Goal: Task Accomplishment & Management: Manage account settings

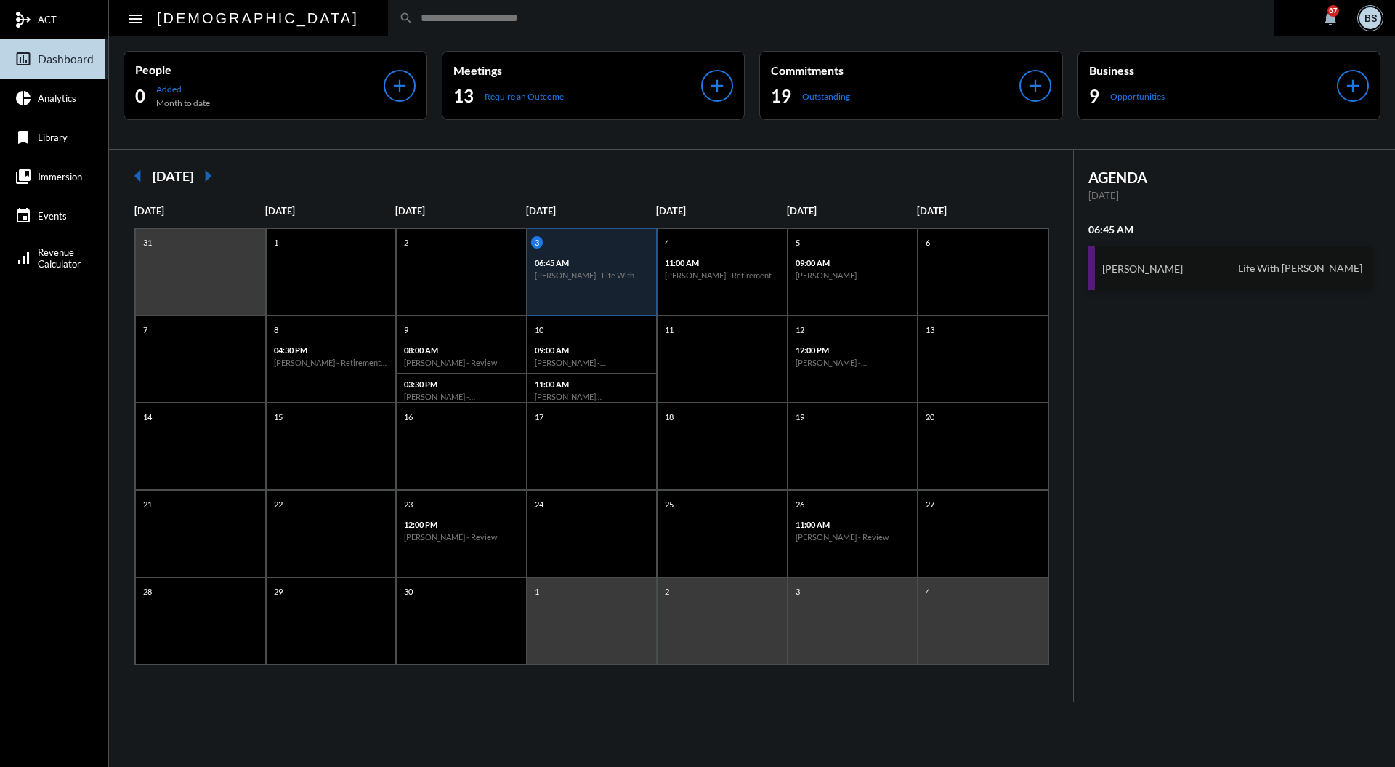
click at [1205, 246] on div "Trent Baar Life With Alacrity" at bounding box center [1232, 268] width 286 height 44
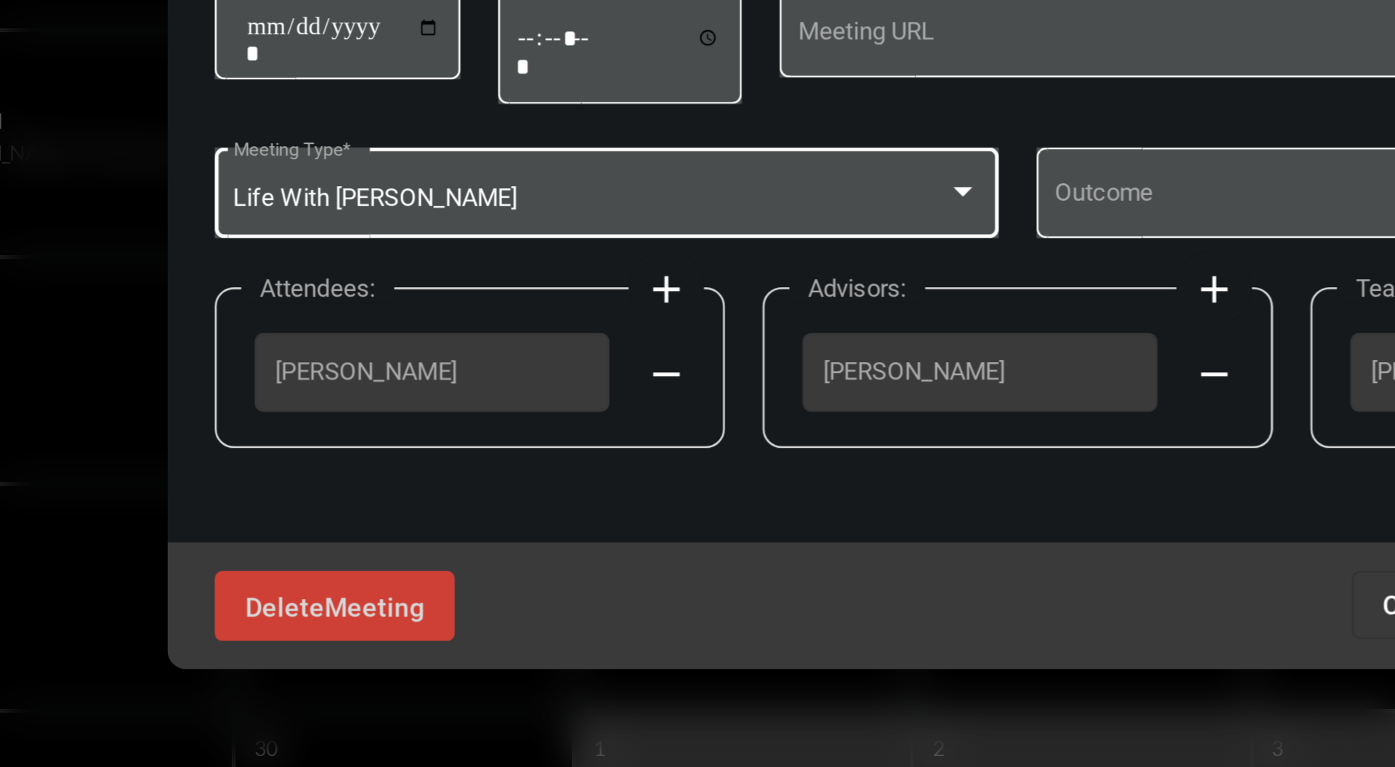
click at [680, 378] on div at bounding box center [676, 378] width 13 height 12
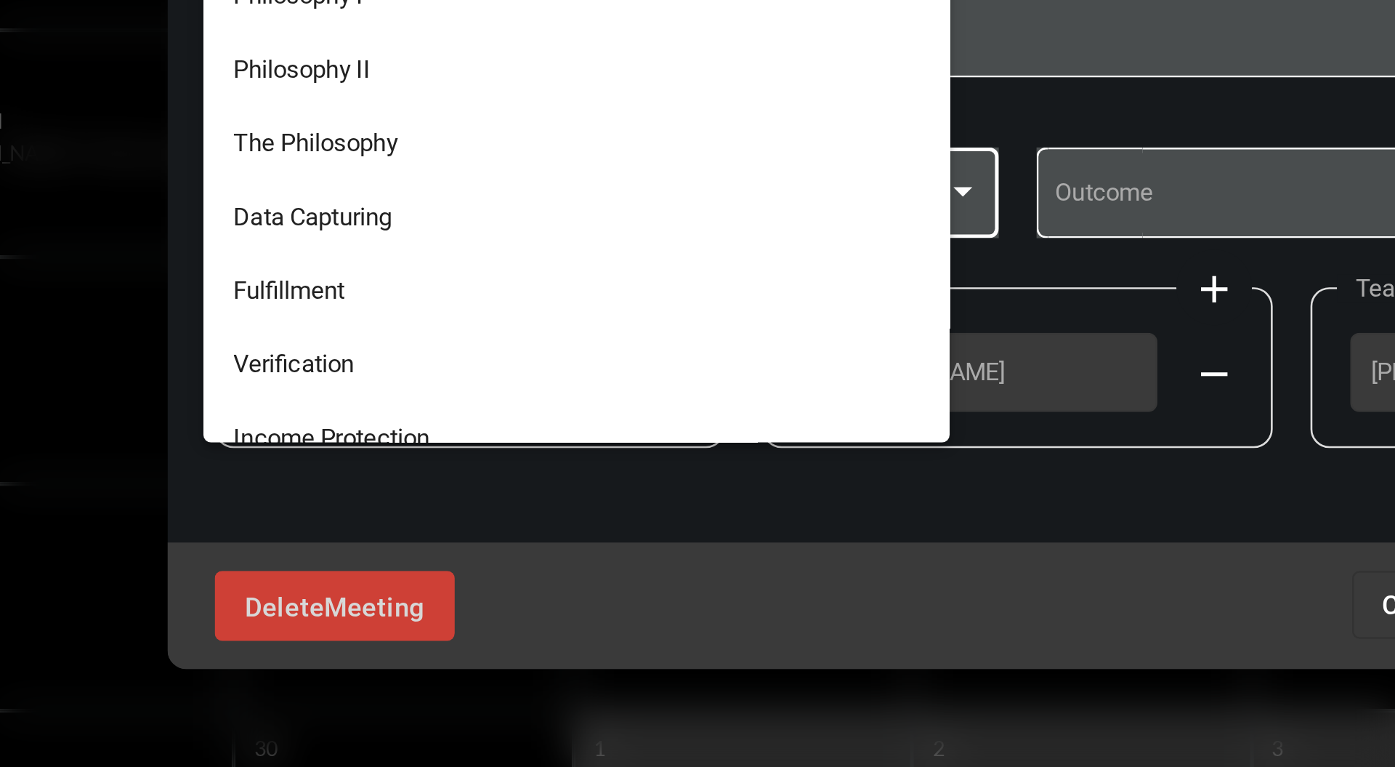
scroll to position [204, 0]
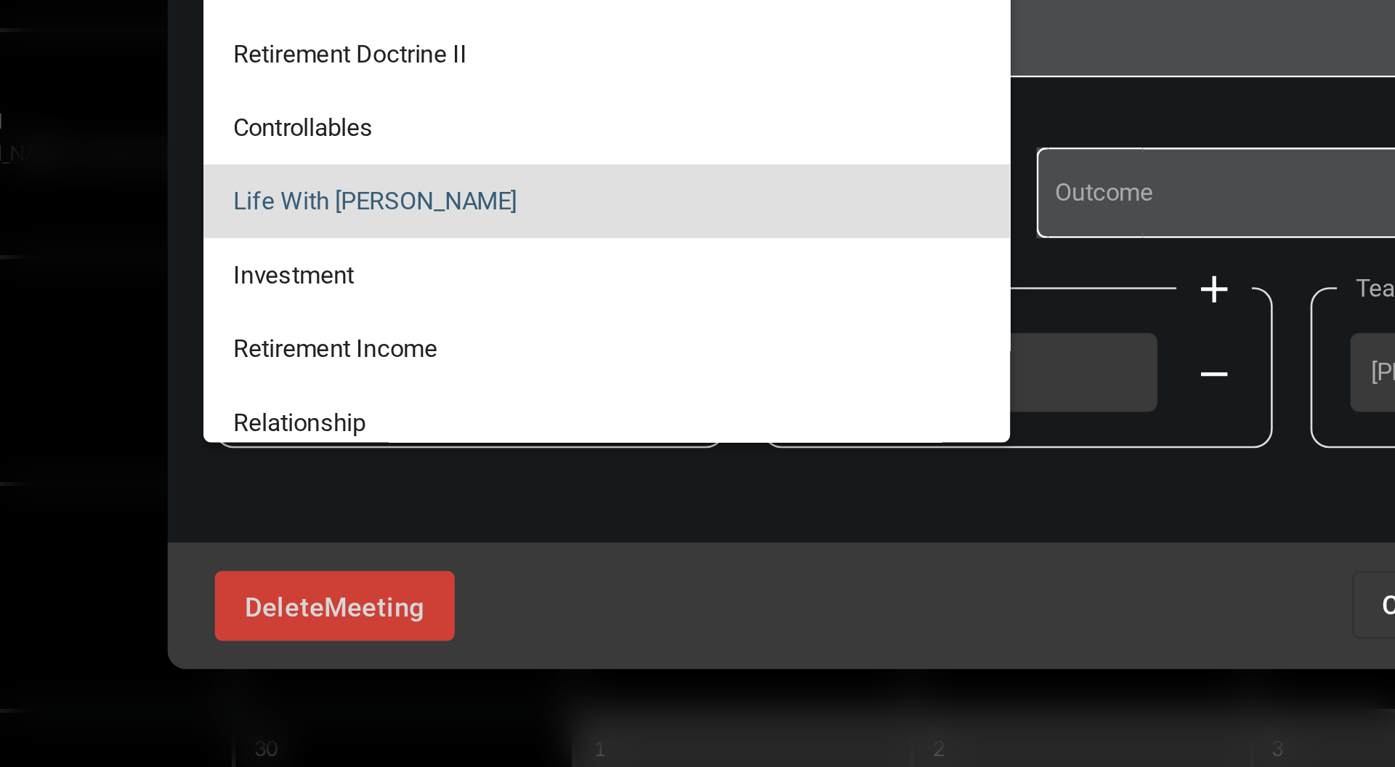
click at [493, 392] on span "Life With Alacrity" at bounding box center [540, 381] width 288 height 28
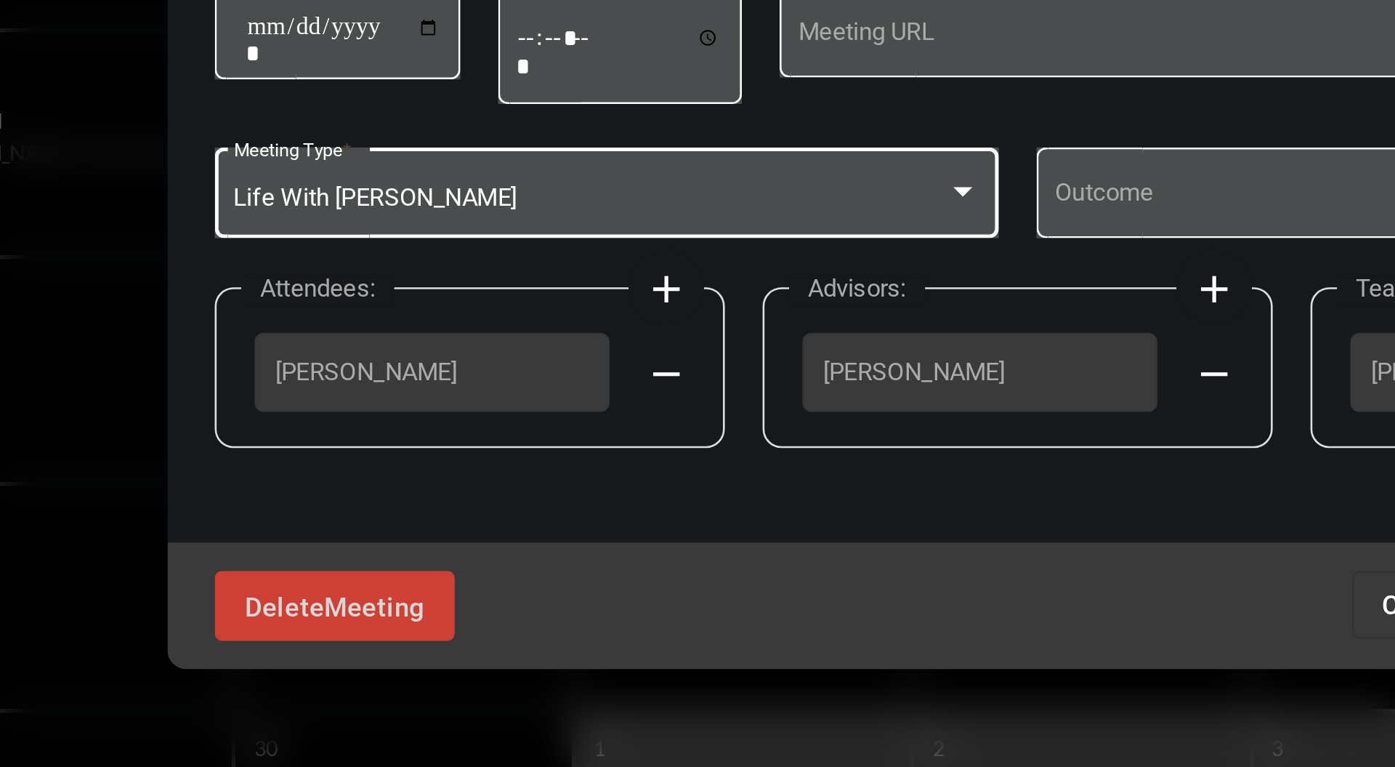
click at [680, 382] on div at bounding box center [676, 378] width 13 height 12
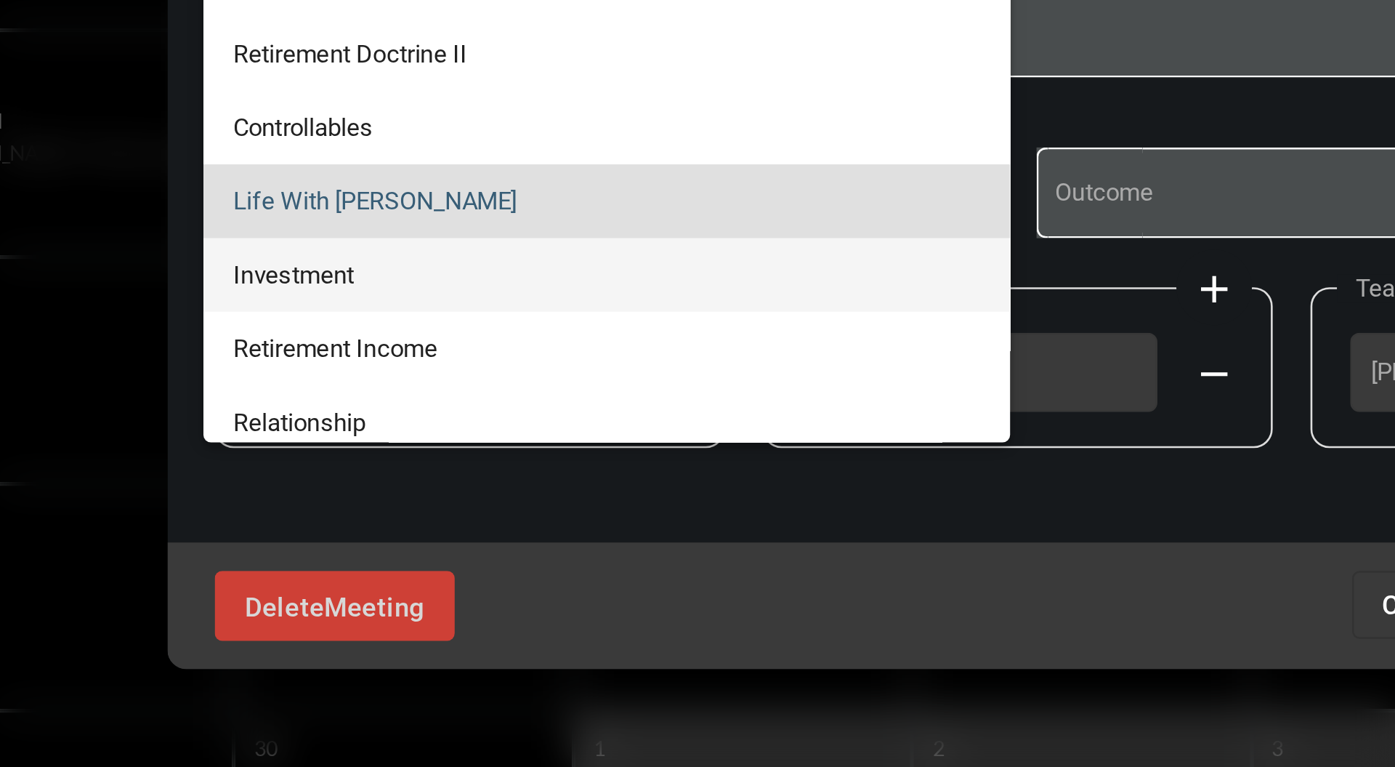
click at [544, 407] on span "Investment" at bounding box center [540, 409] width 288 height 28
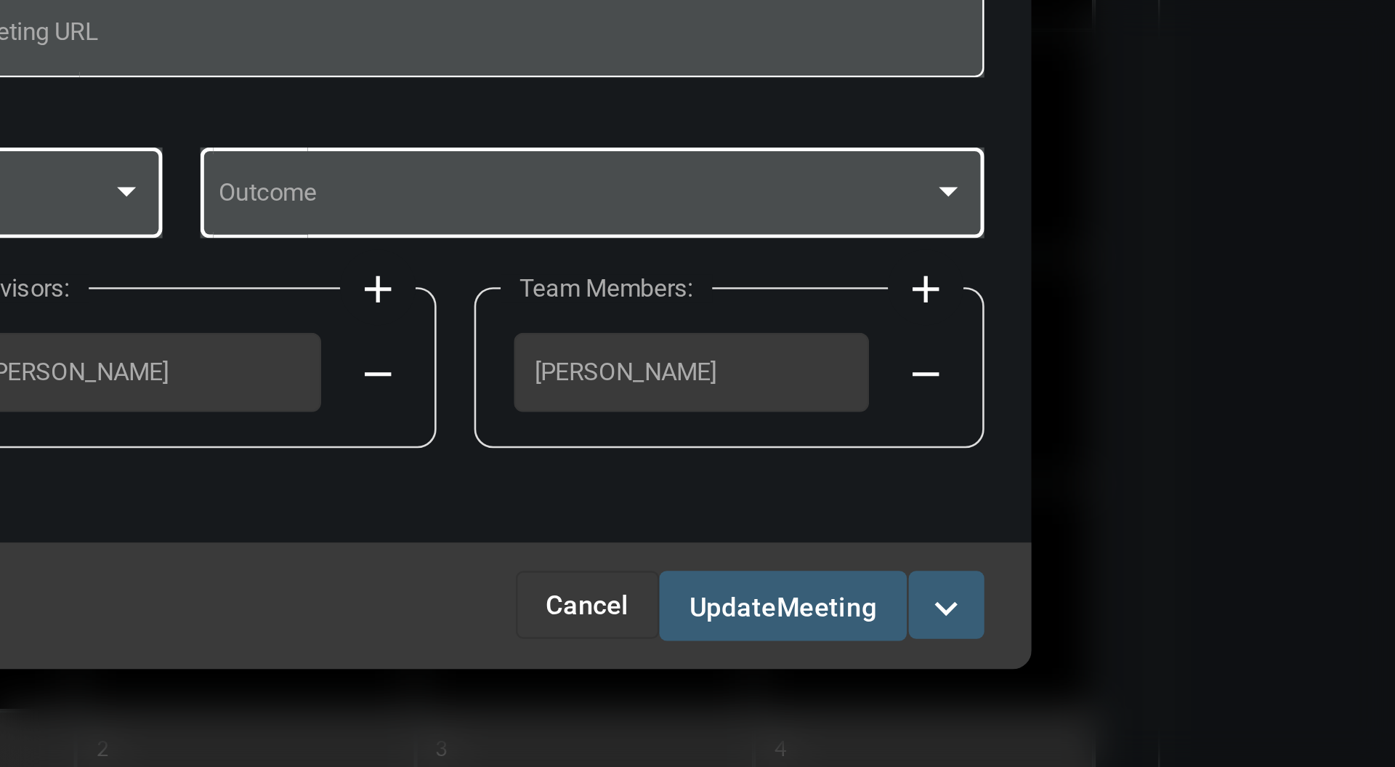
click at [998, 385] on div at bounding box center [856, 380] width 288 height 11
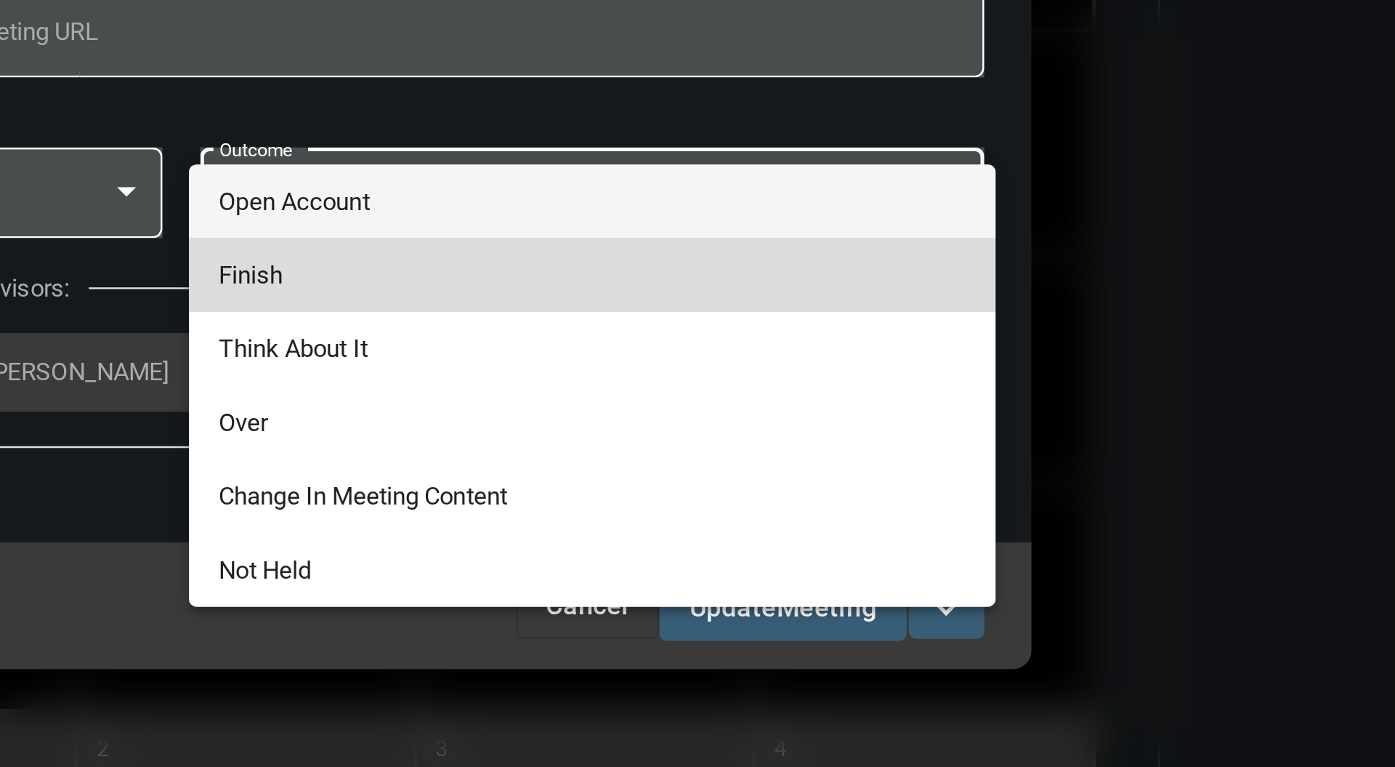
click at [875, 403] on span "Finish" at bounding box center [856, 409] width 288 height 28
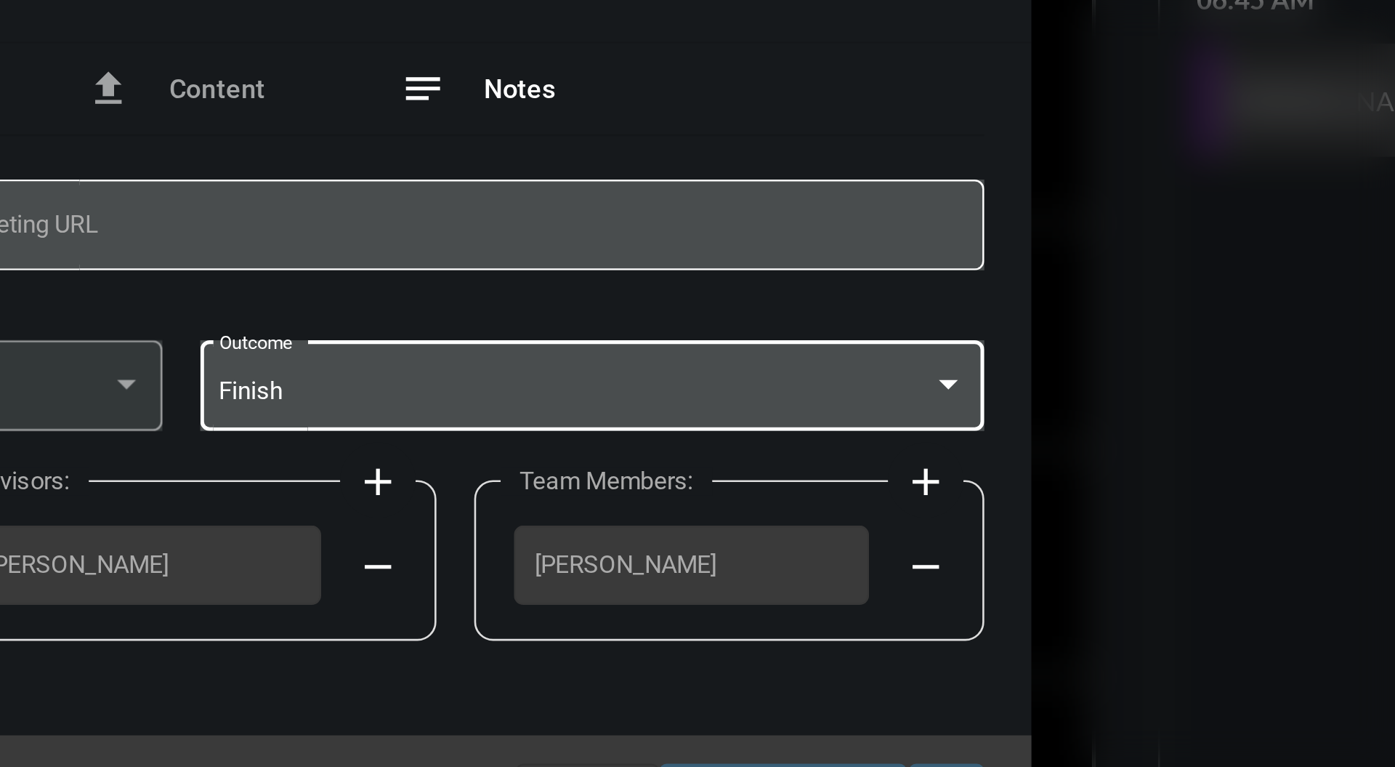
click at [832, 263] on span "Notes" at bounding box center [828, 264] width 28 height 12
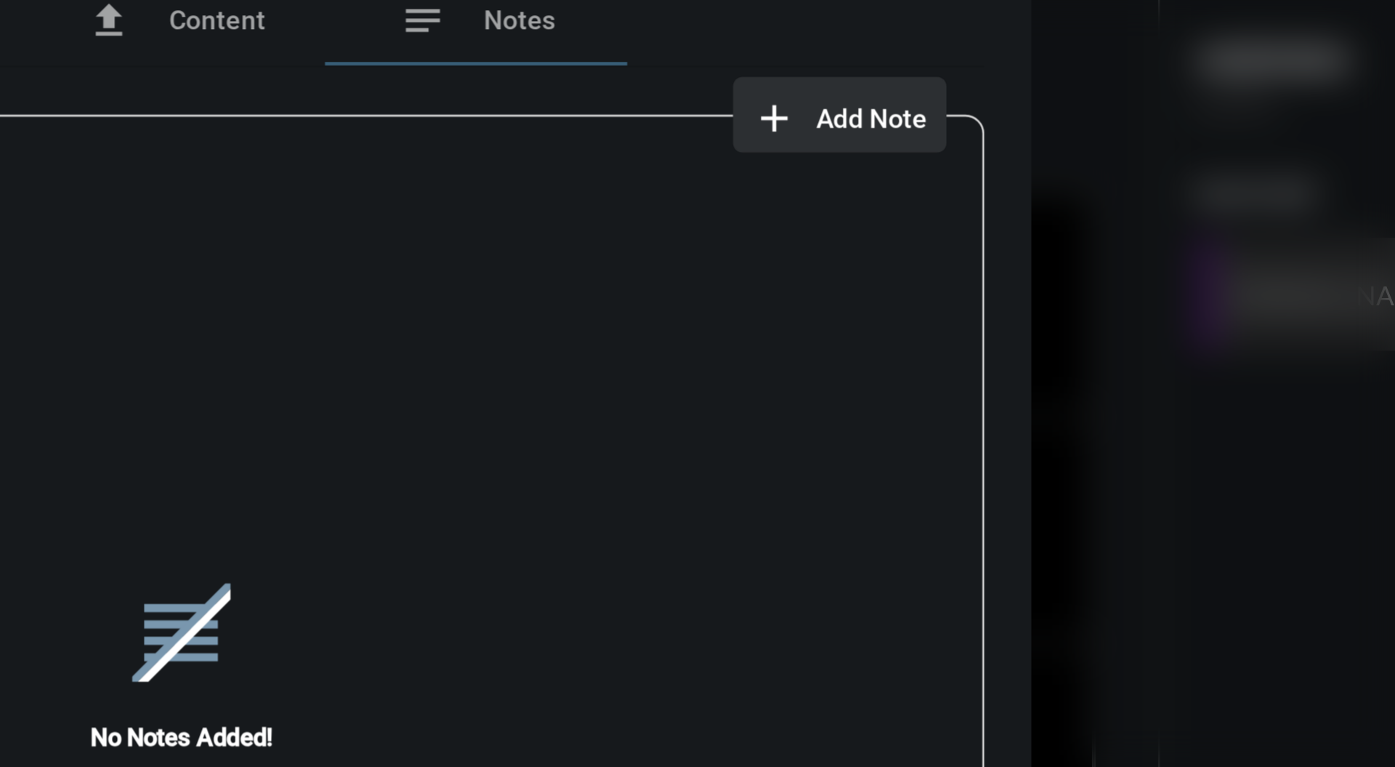
click at [973, 202] on span "Add Note" at bounding box center [963, 201] width 43 height 12
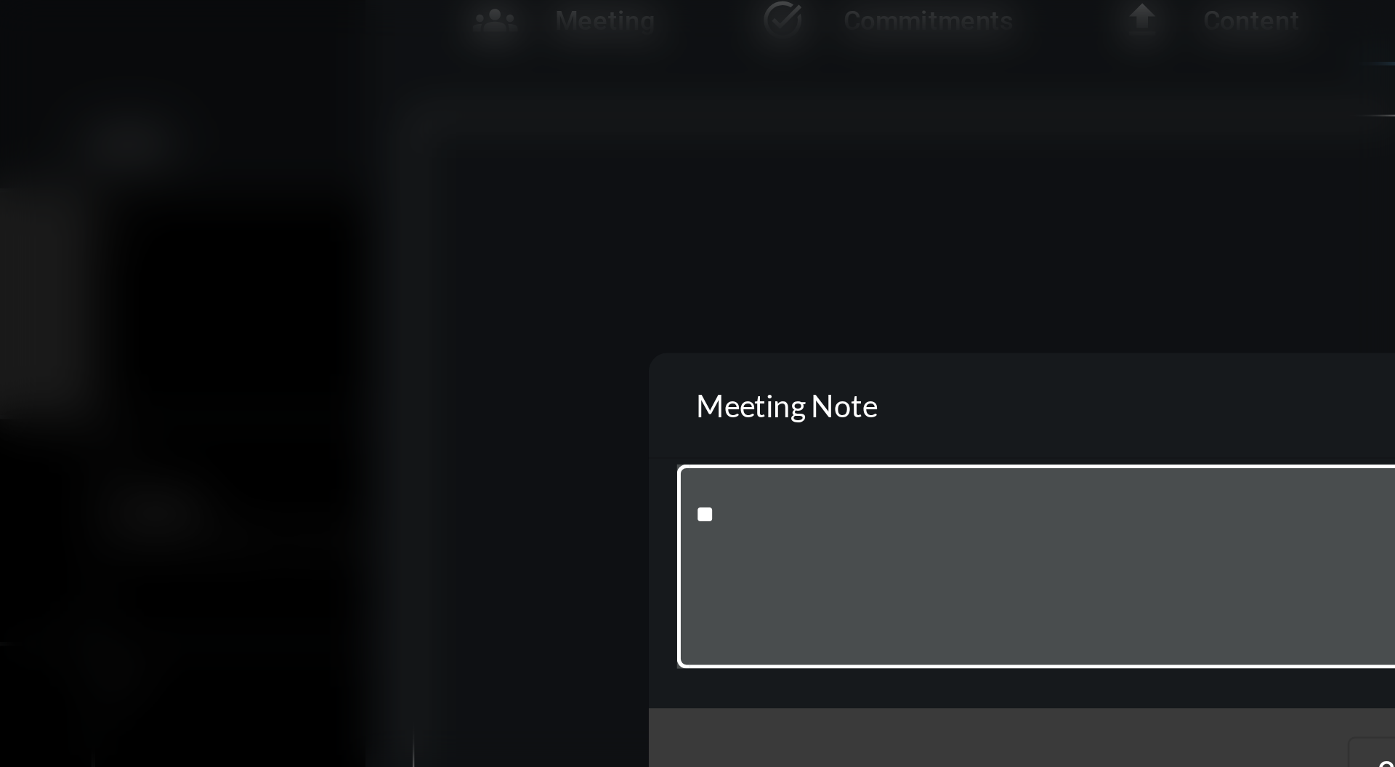
type textarea "*"
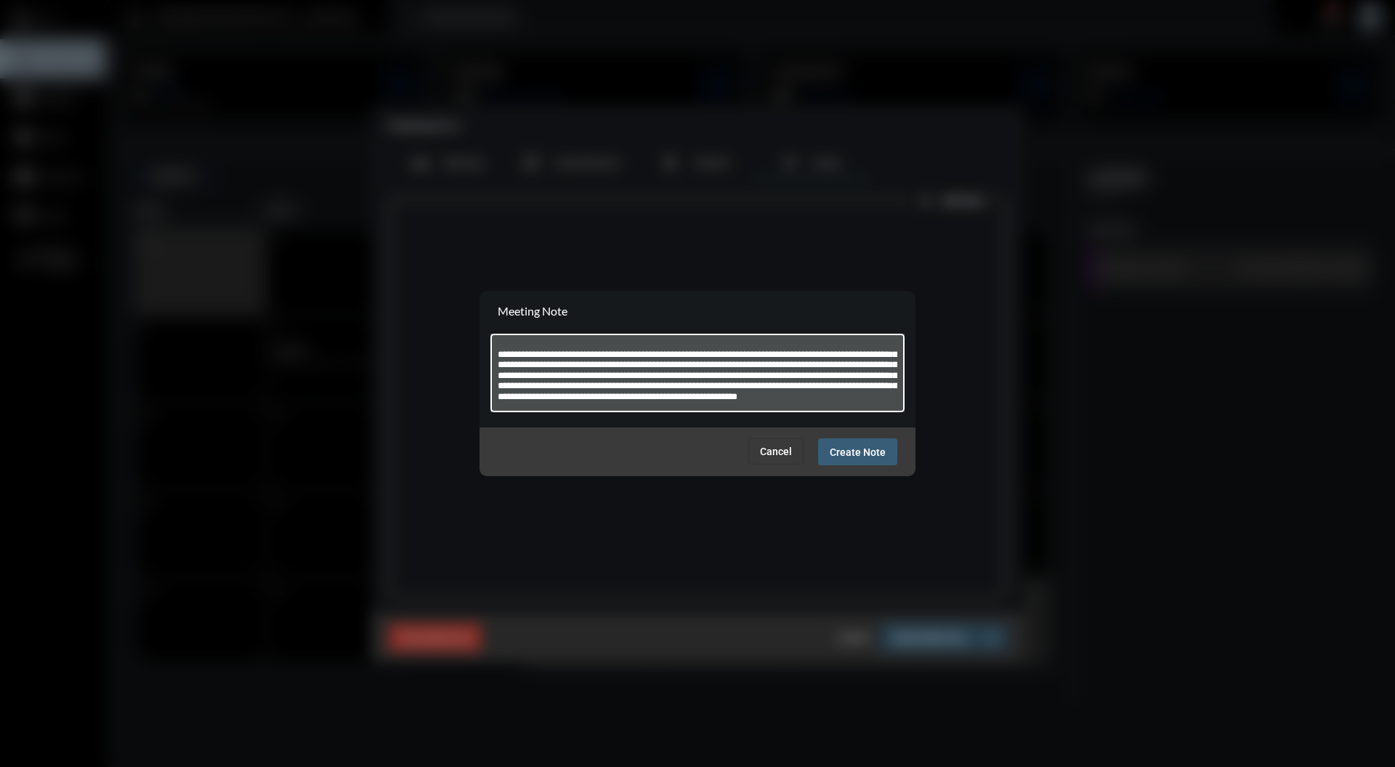
scroll to position [0, 0]
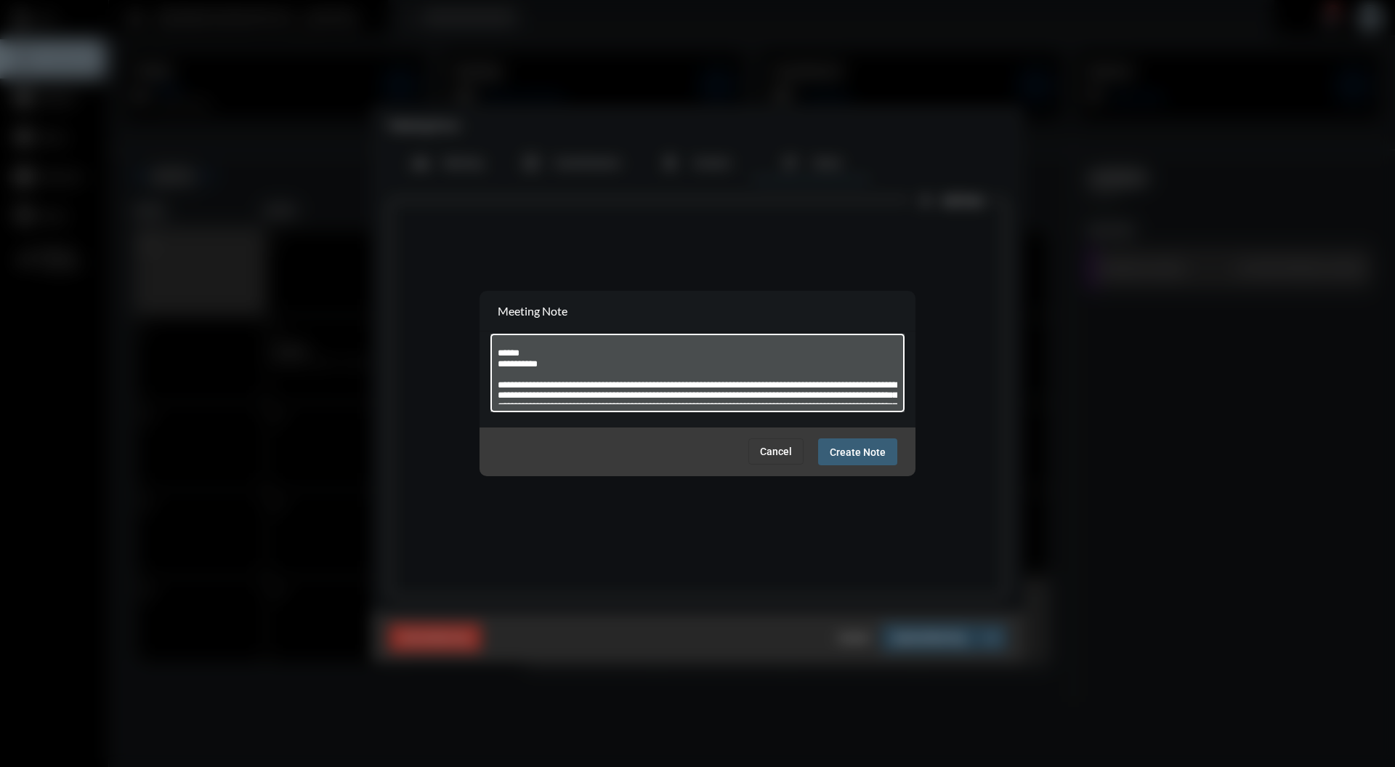
drag, startPoint x: 530, startPoint y: 359, endPoint x: 477, endPoint y: 359, distance: 53.8
click at [477, 359] on div "Meeting Form groups Meeting task_alt Commitments file_upload Content notes Note…" at bounding box center [697, 383] width 1395 height 767
type textarea "**********"
click at [859, 469] on div "Cancel Create Note" at bounding box center [698, 451] width 436 height 49
click at [860, 449] on span "Create Note" at bounding box center [858, 452] width 56 height 12
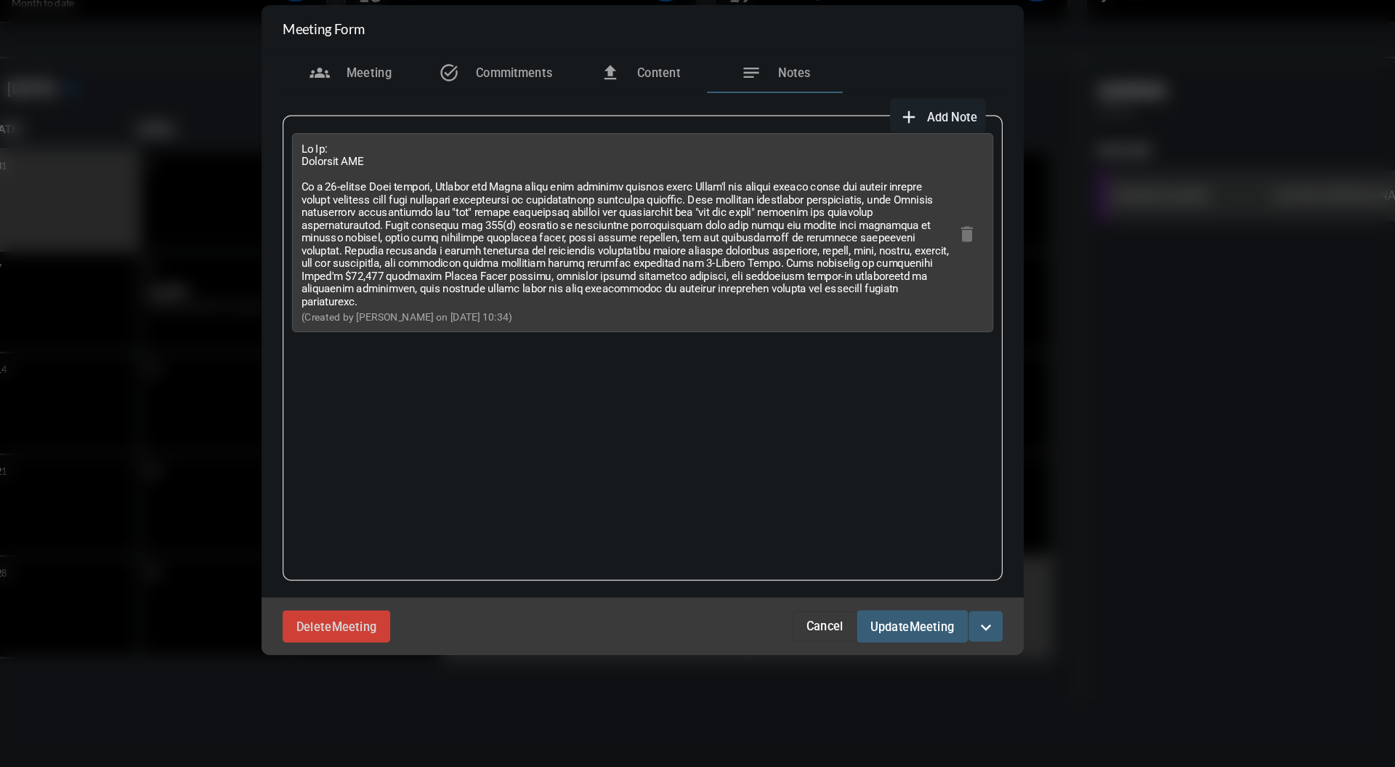
click at [951, 629] on button "Update Meeting" at bounding box center [928, 637] width 95 height 27
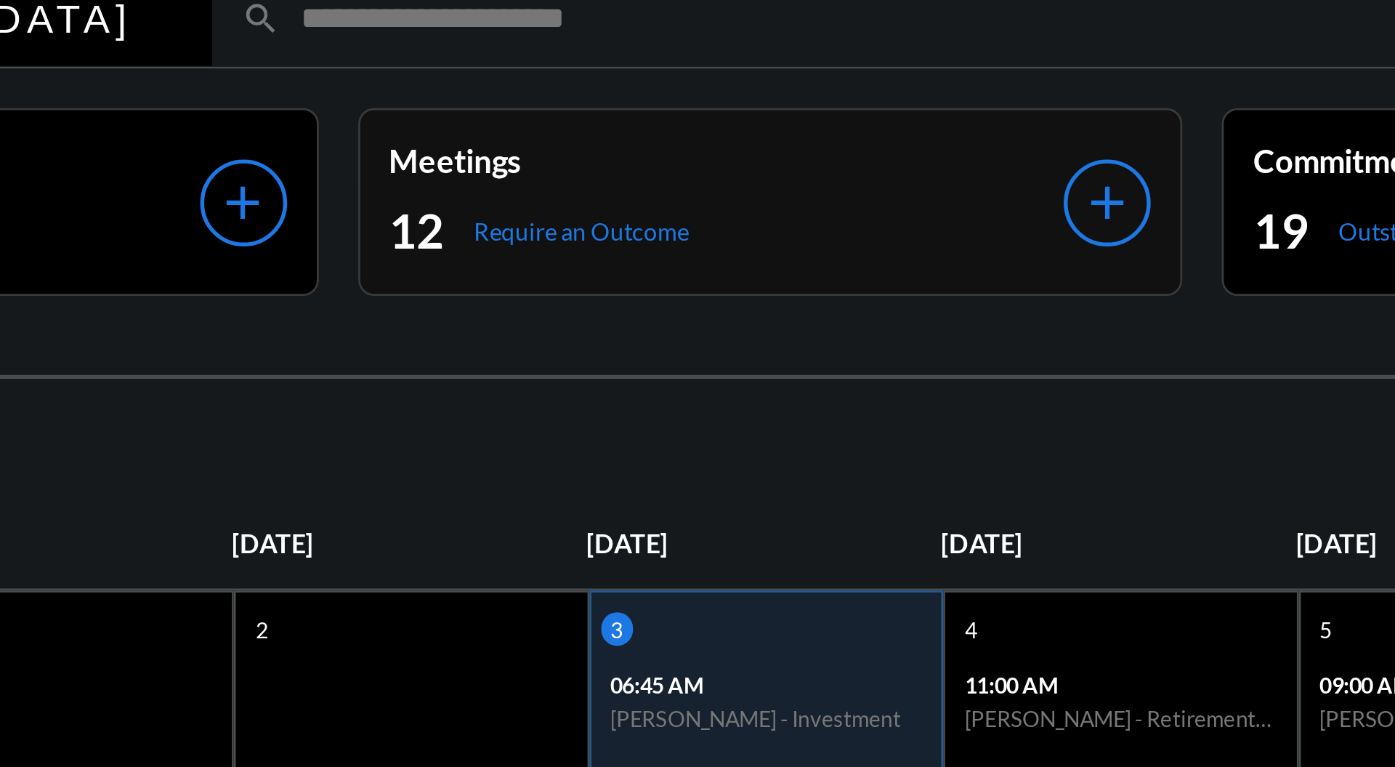
click at [573, 55] on div "Meetings 12 Require an Outcome add" at bounding box center [594, 85] width 304 height 69
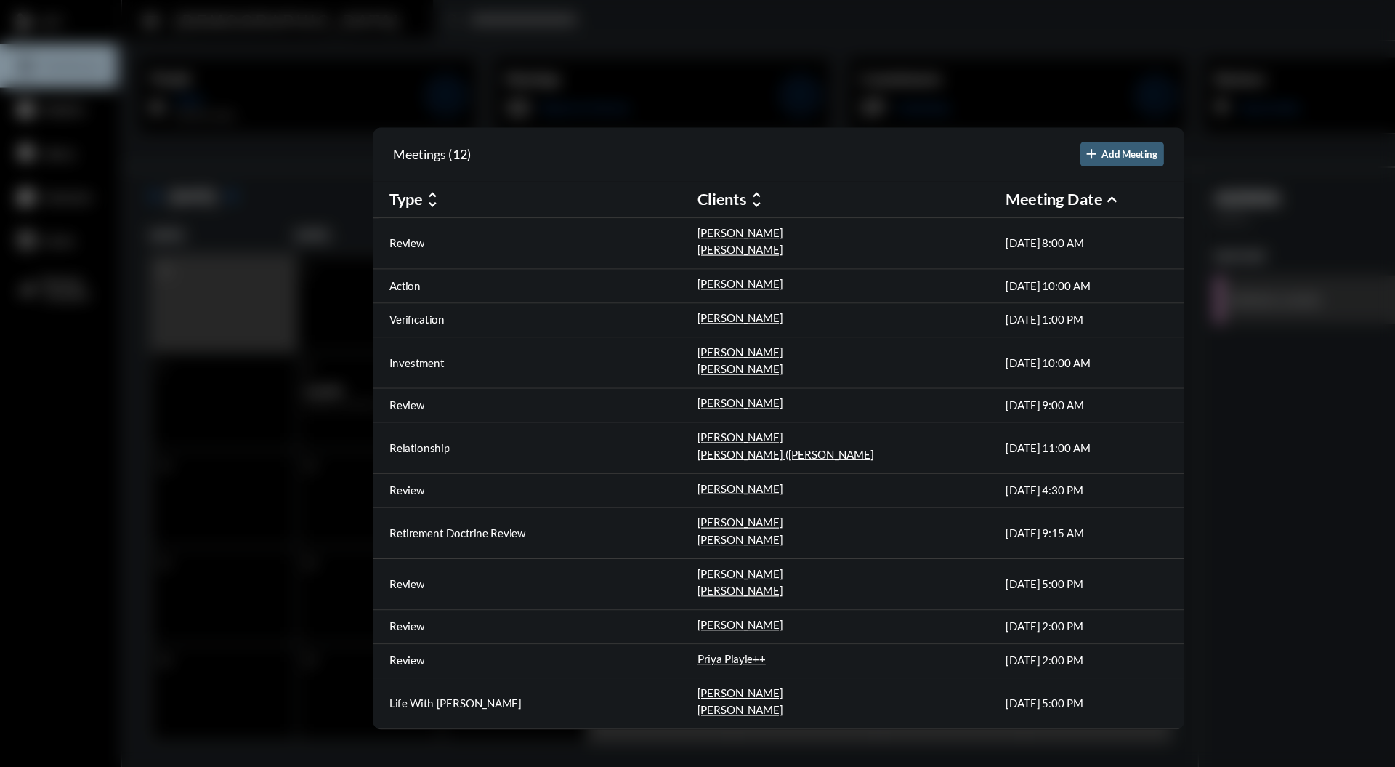
click at [823, 89] on div at bounding box center [697, 383] width 1395 height 767
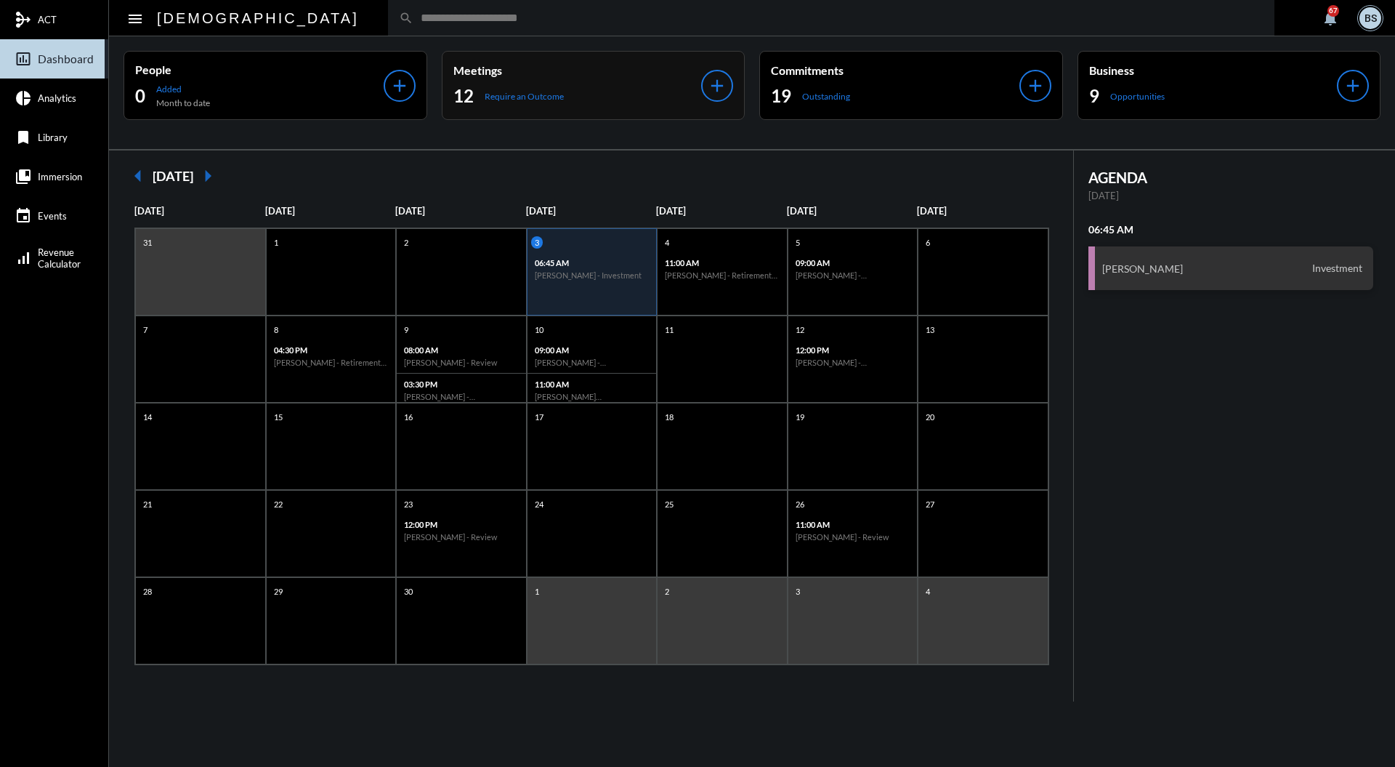
click at [626, 106] on div "12 Require an Outcome" at bounding box center [577, 95] width 249 height 23
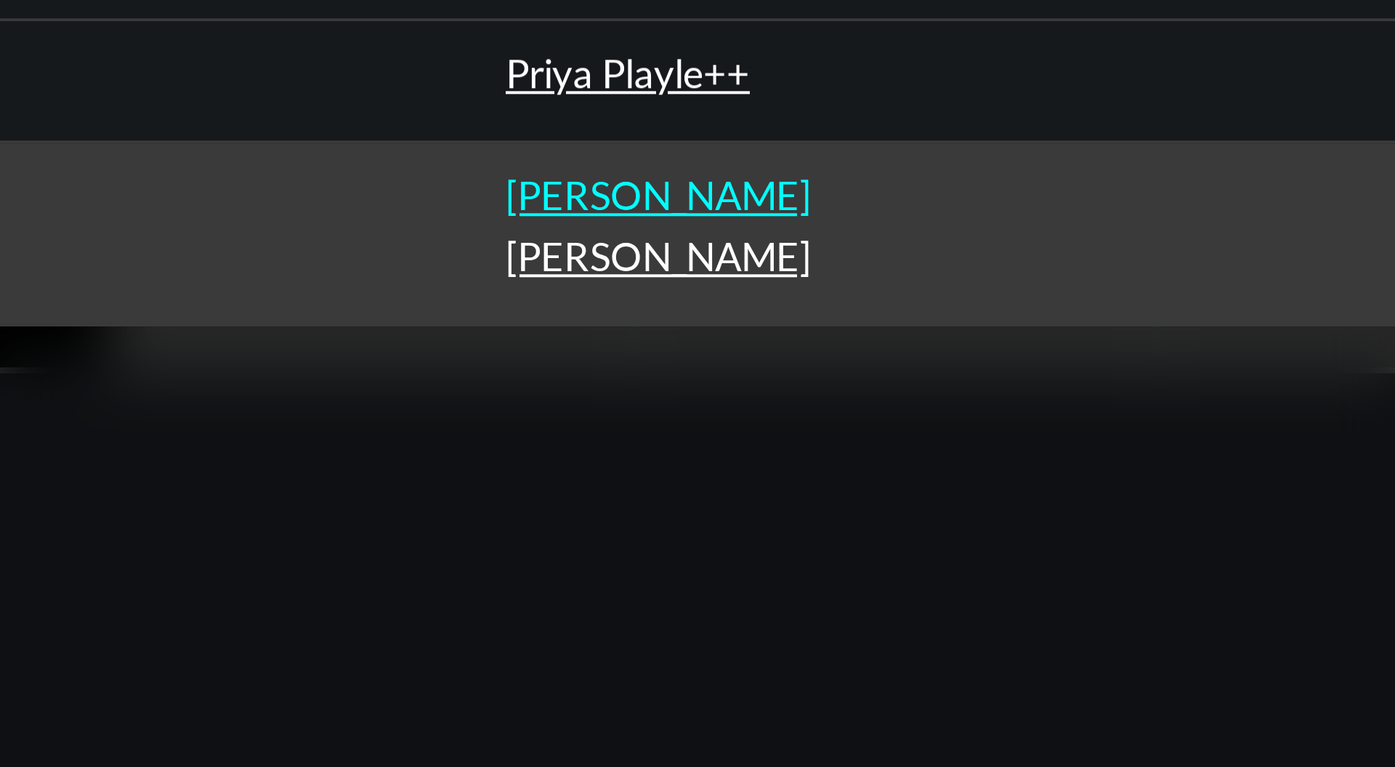
click at [654, 624] on p "Jade Alley" at bounding box center [663, 621] width 76 height 12
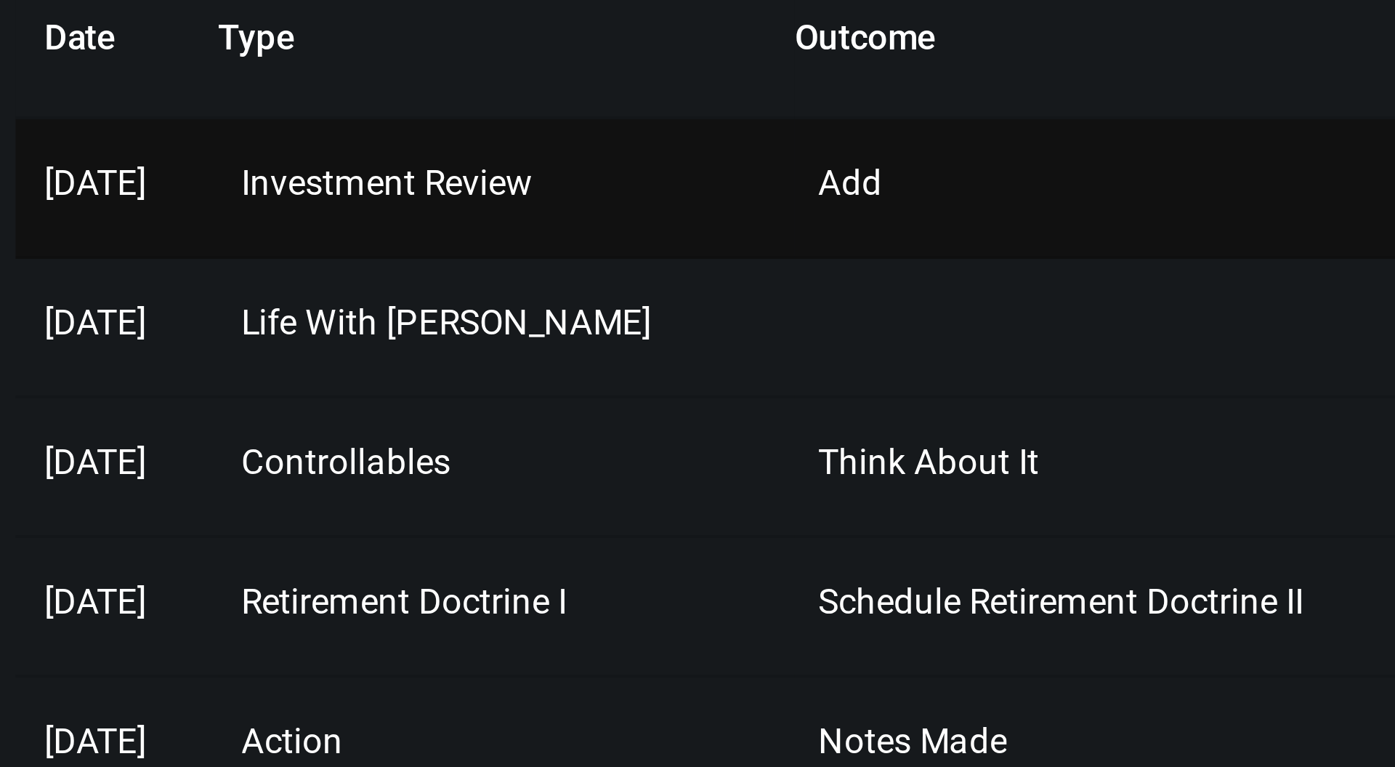
click at [994, 294] on span "Investment Review" at bounding box center [957, 291] width 73 height 10
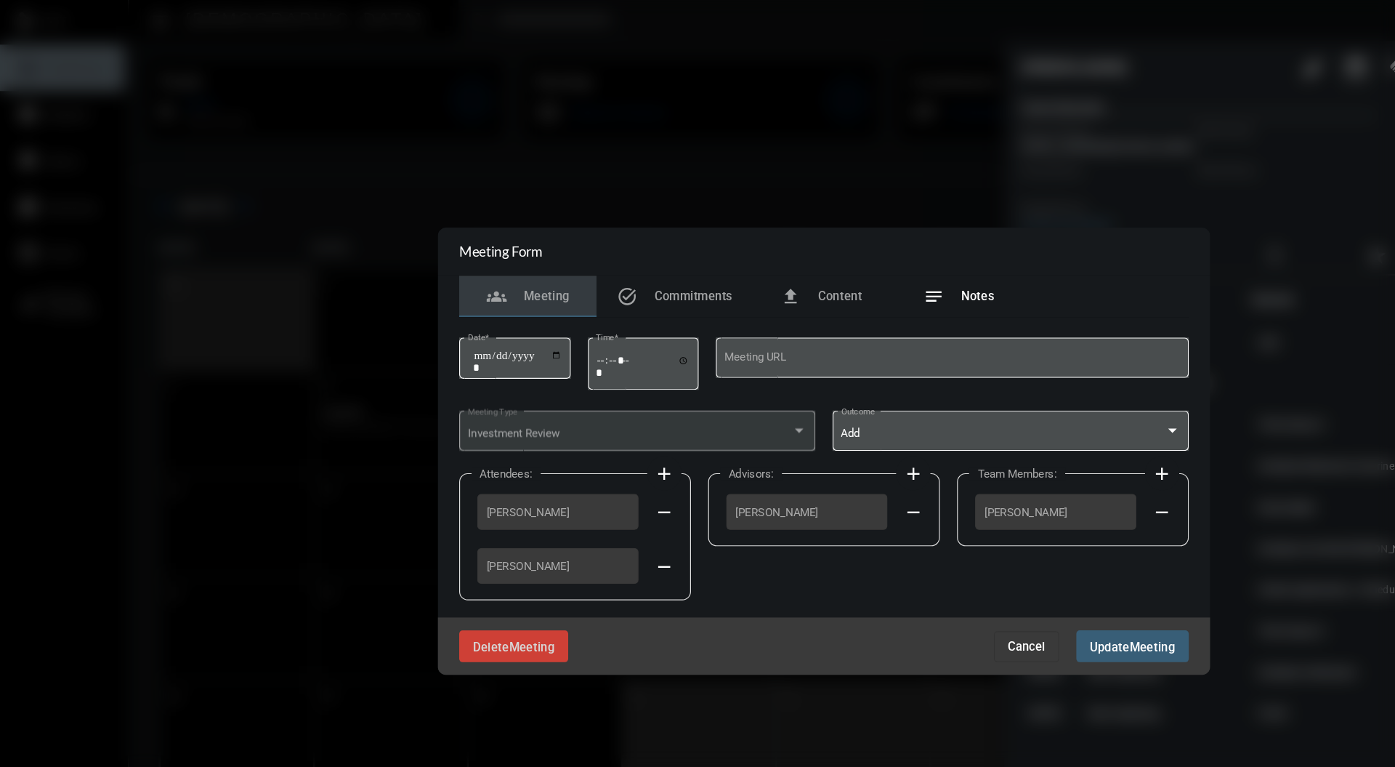
click at [838, 259] on div "notes Notes" at bounding box center [812, 251] width 60 height 17
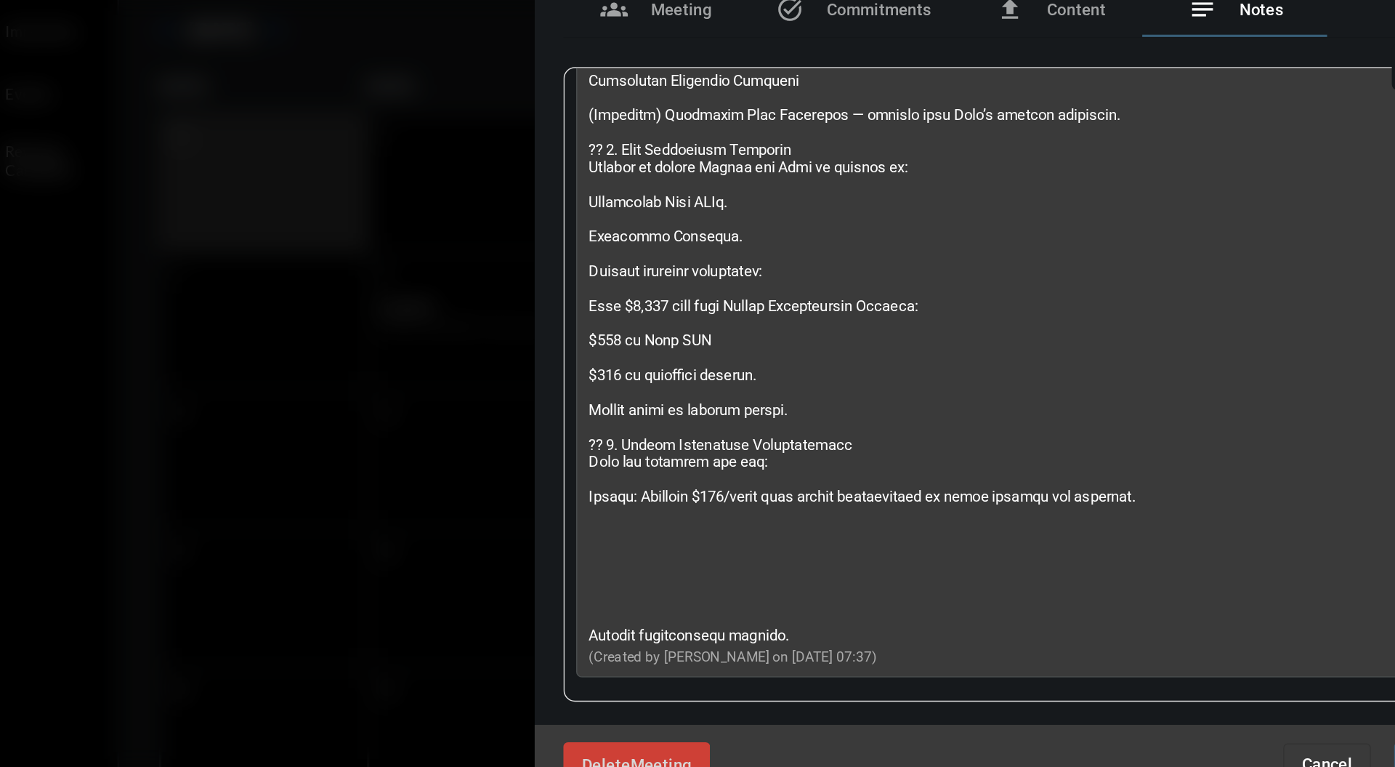
scroll to position [645, 0]
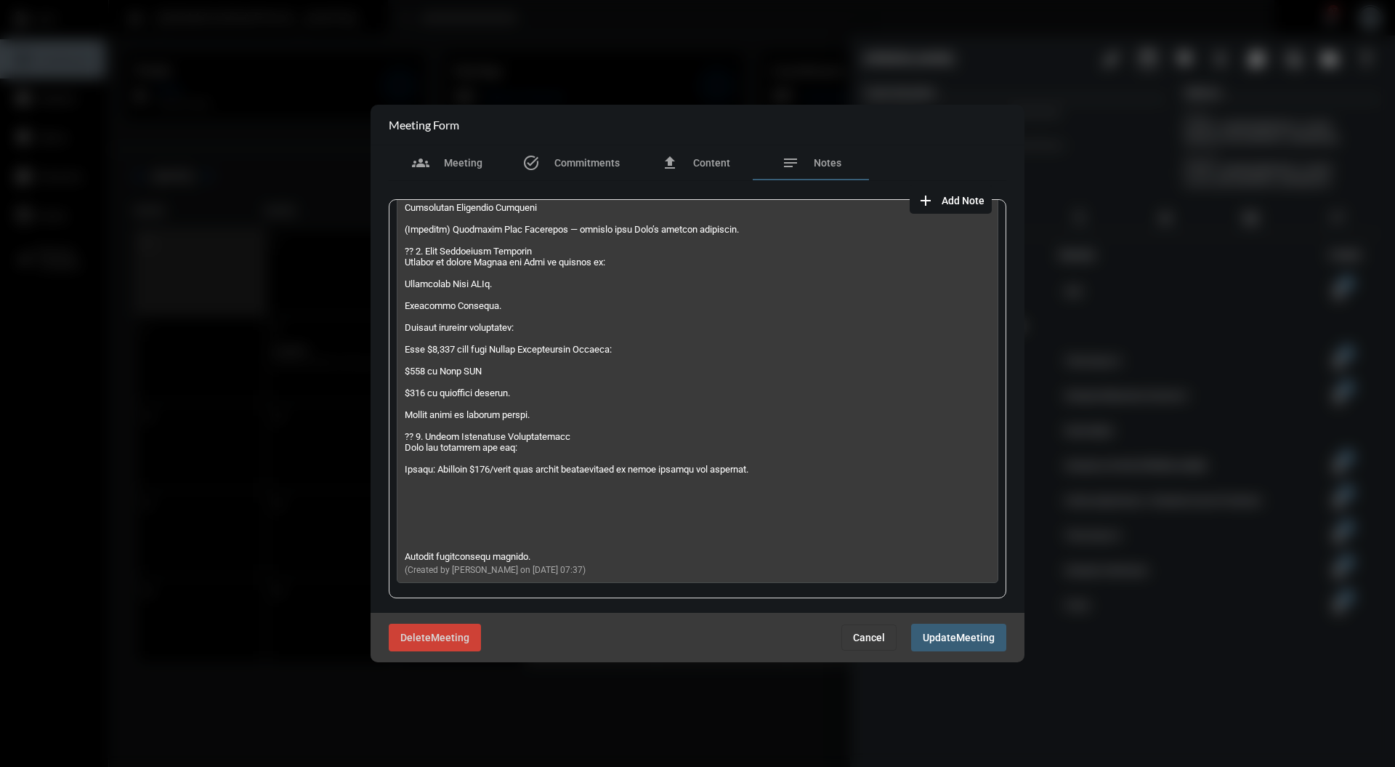
click at [1119, 351] on div at bounding box center [697, 383] width 1395 height 767
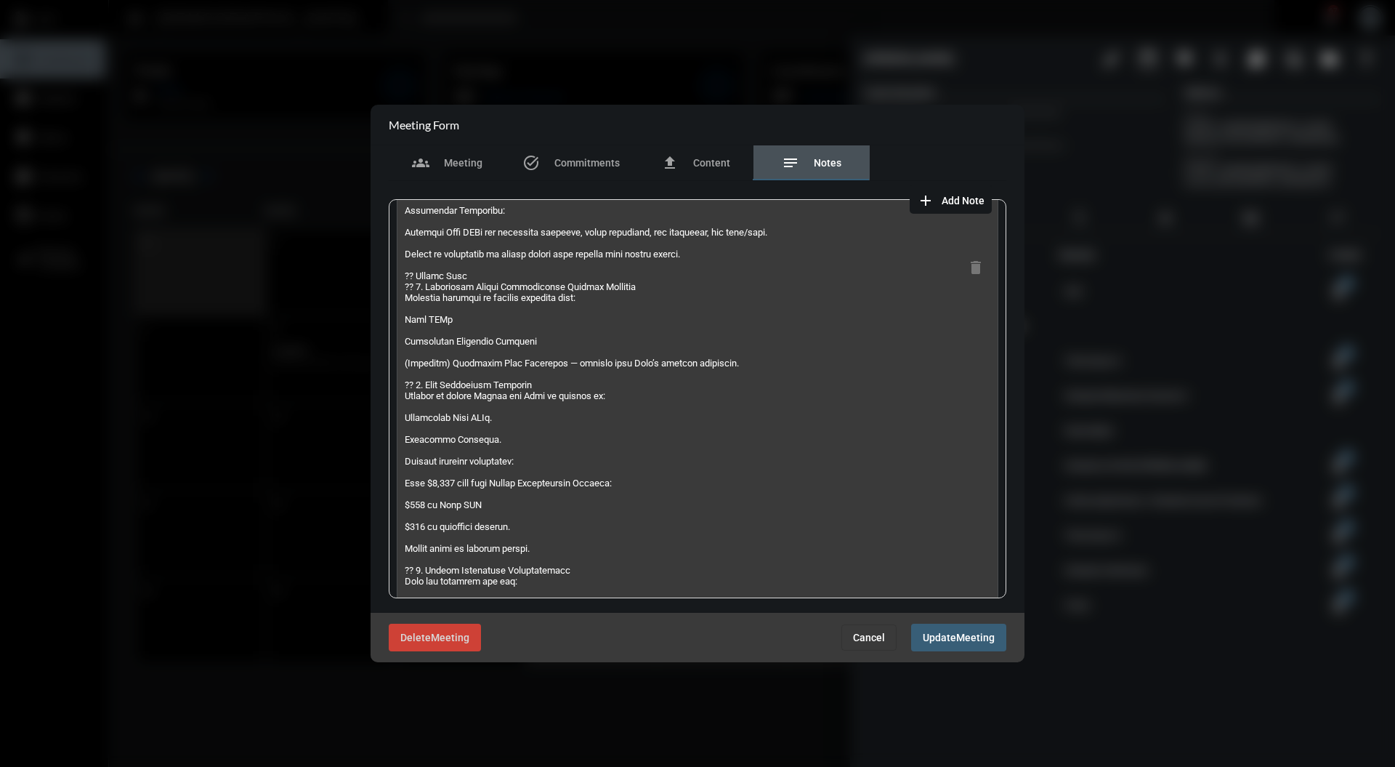
scroll to position [0, 0]
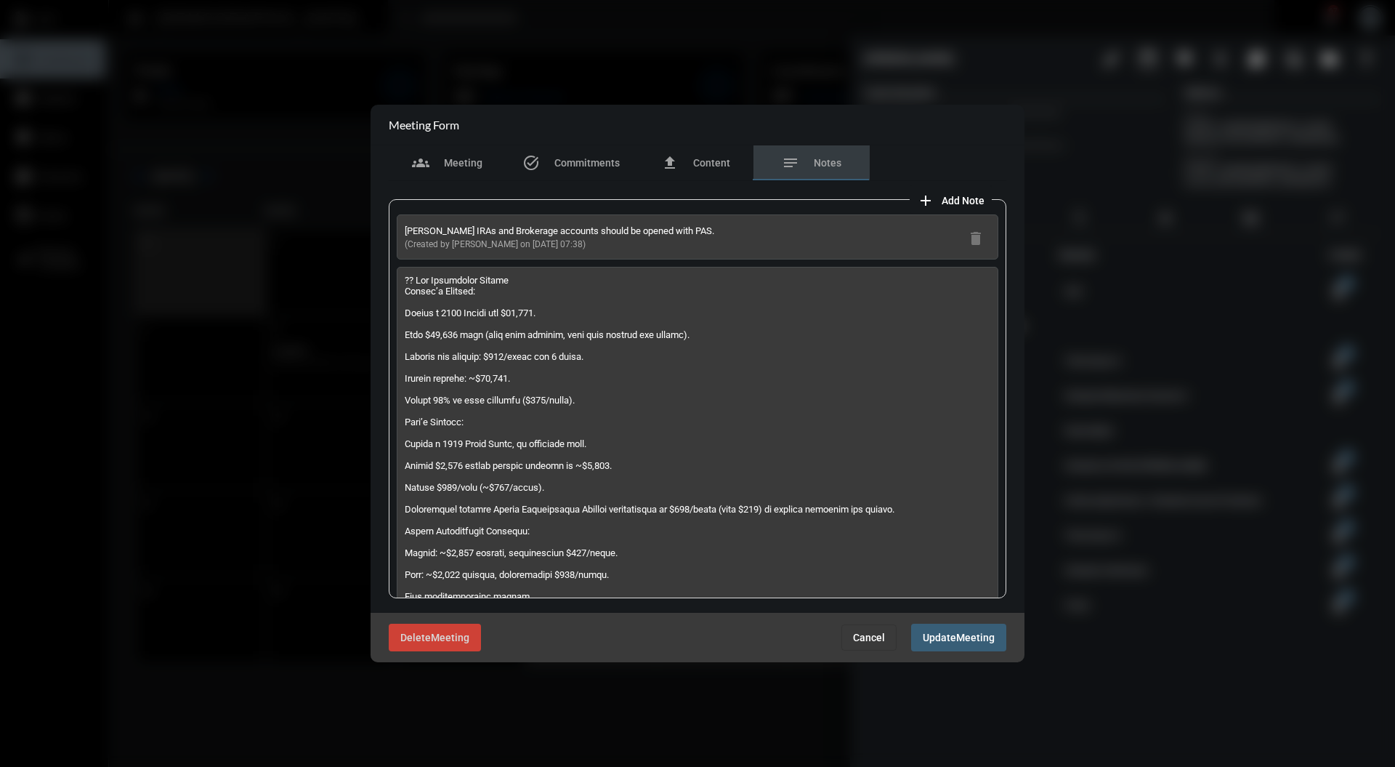
click at [709, 81] on div at bounding box center [697, 383] width 1395 height 767
click at [436, 158] on div "groups Meeting" at bounding box center [447, 162] width 70 height 17
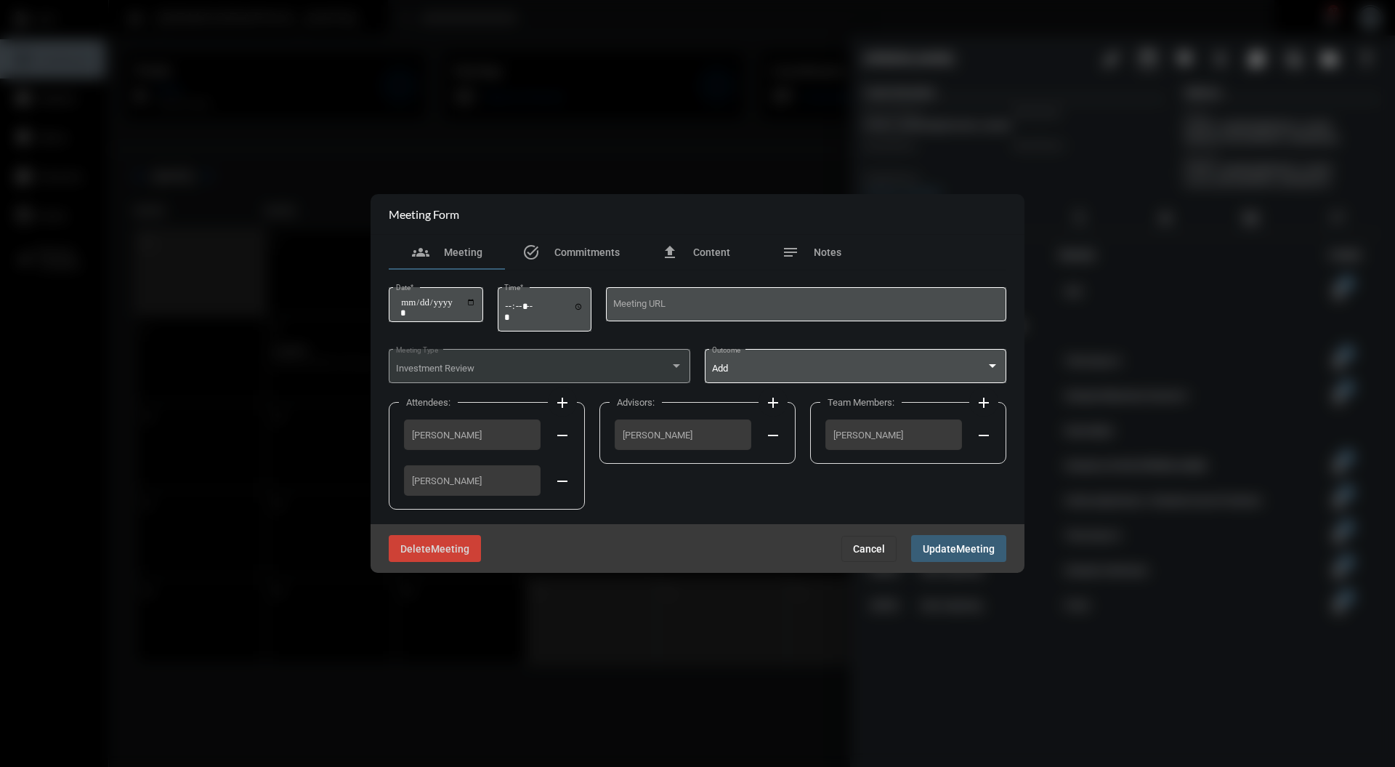
click at [879, 546] on span "Cancel" at bounding box center [869, 549] width 32 height 12
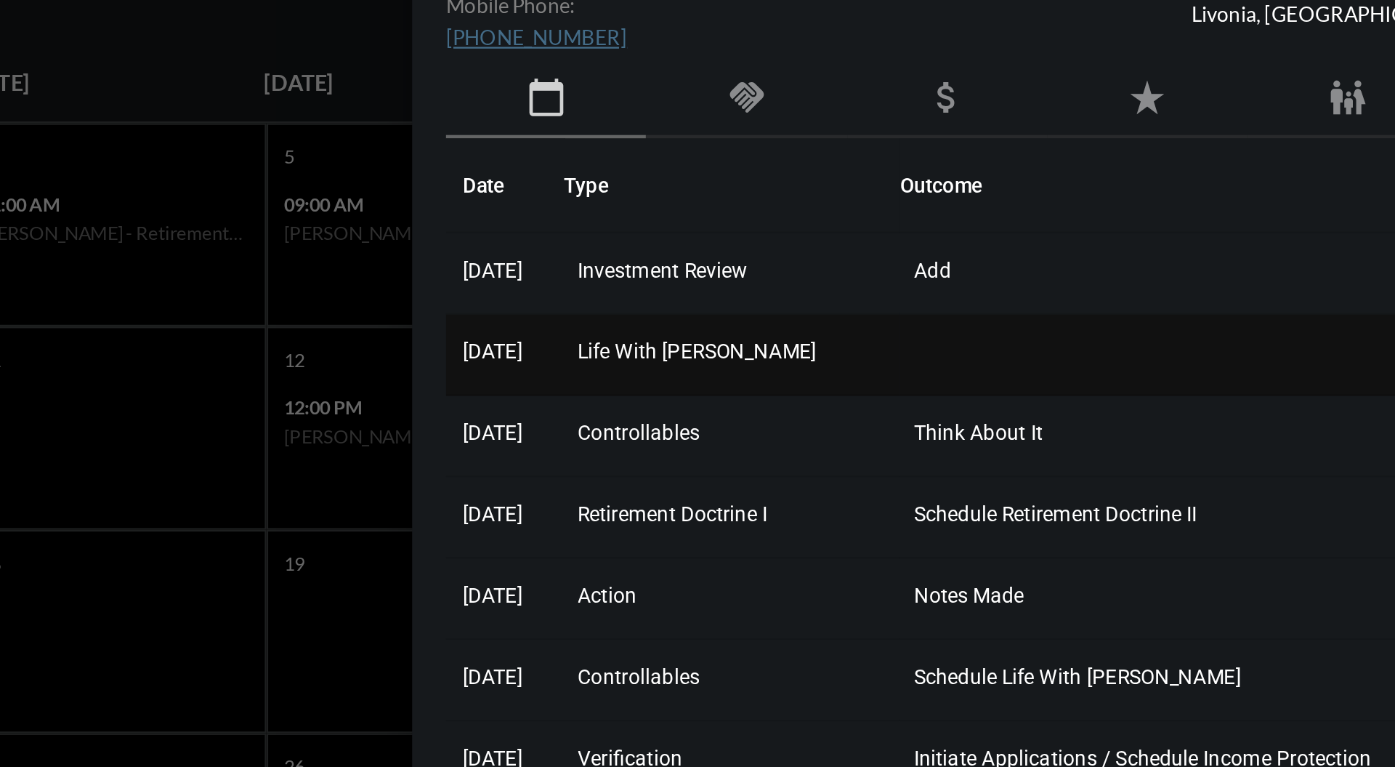
click at [985, 322] on span "Life With Alacrity" at bounding box center [972, 326] width 102 height 10
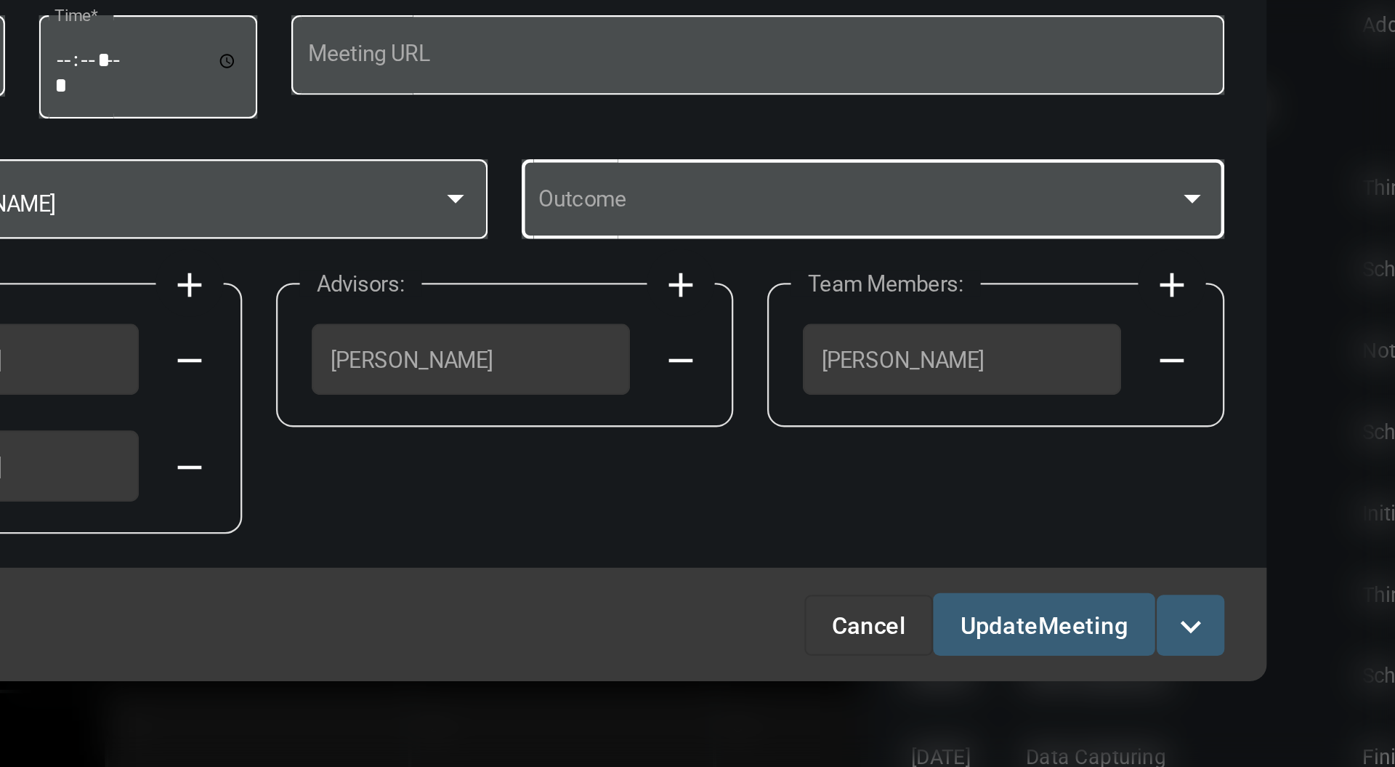
click at [994, 366] on div at bounding box center [992, 366] width 7 height 4
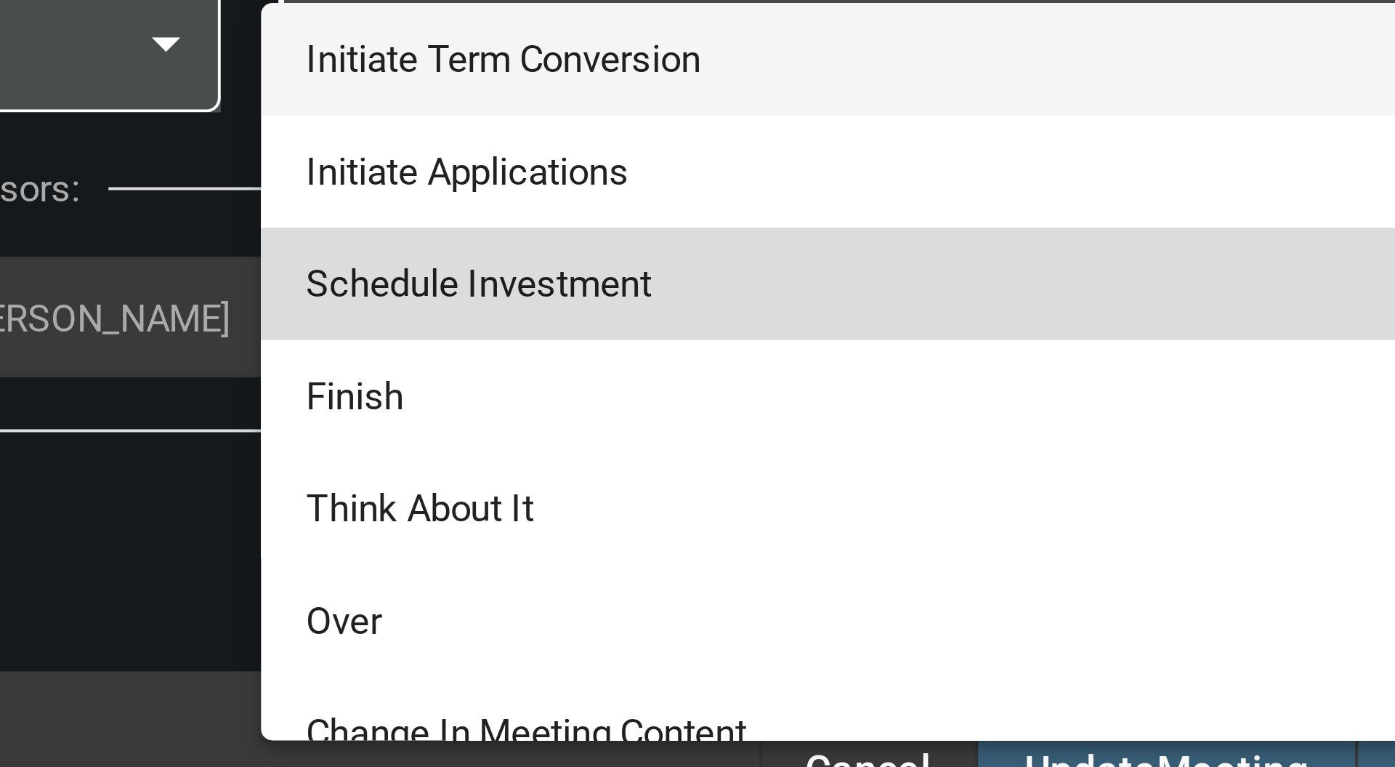
click at [862, 426] on span "Schedule Investment" at bounding box center [856, 426] width 288 height 28
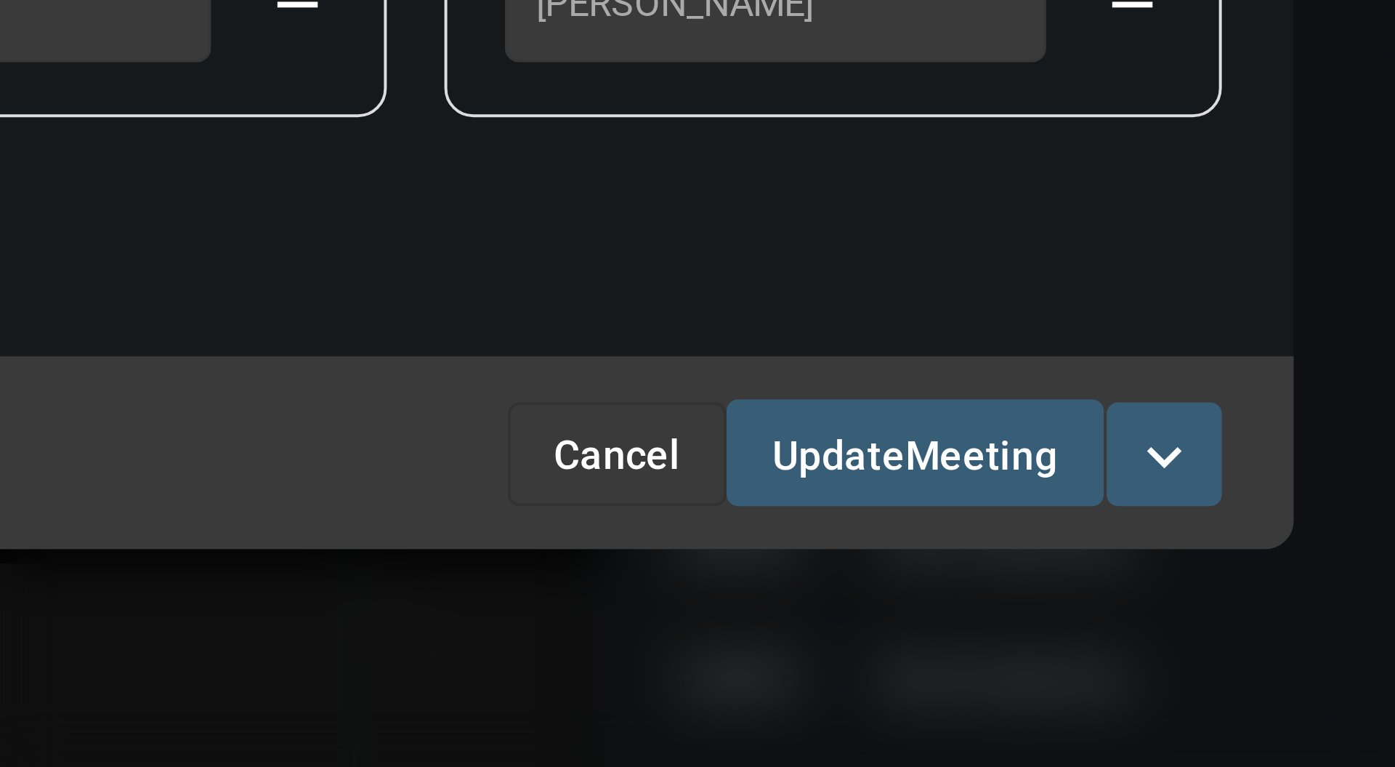
click at [993, 586] on div at bounding box center [697, 383] width 1395 height 767
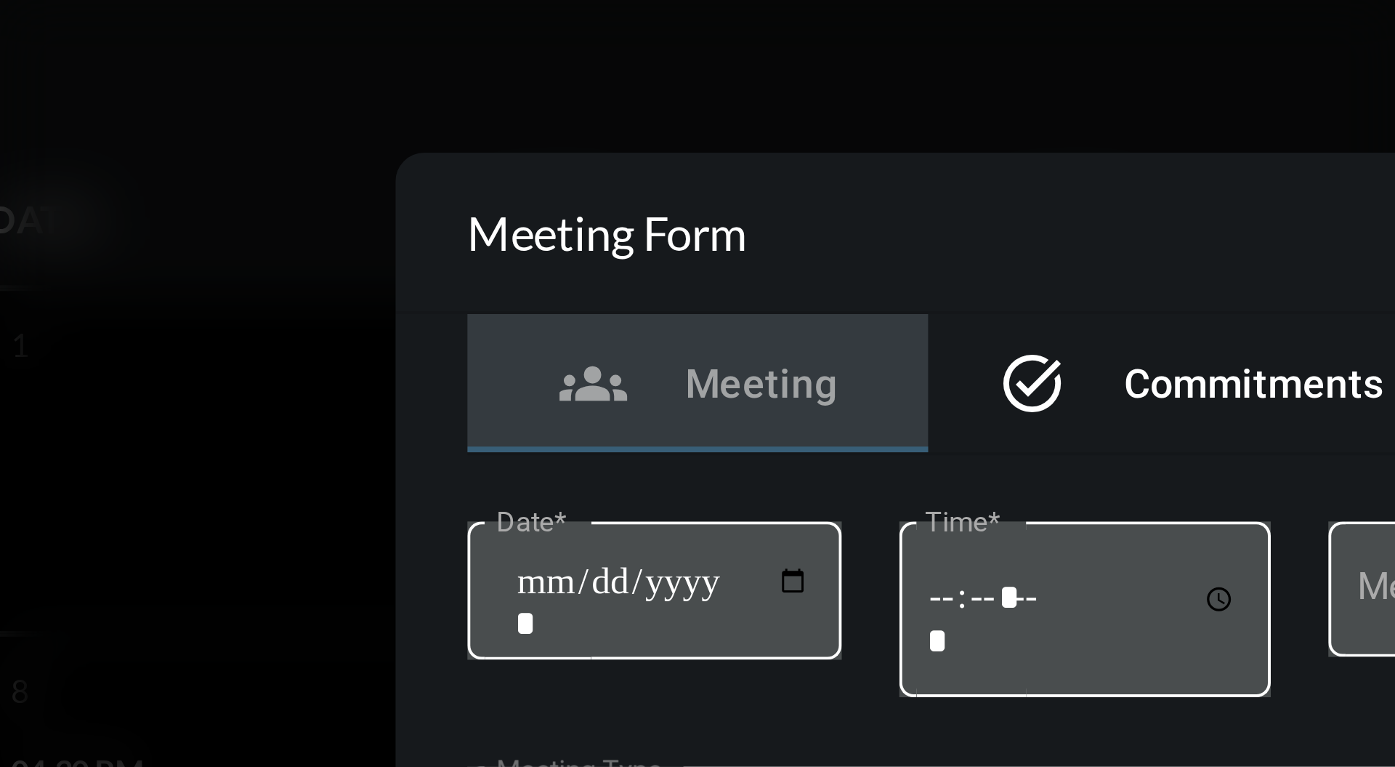
click at [527, 268] on div "task_alt Commitments" at bounding box center [571, 252] width 132 height 35
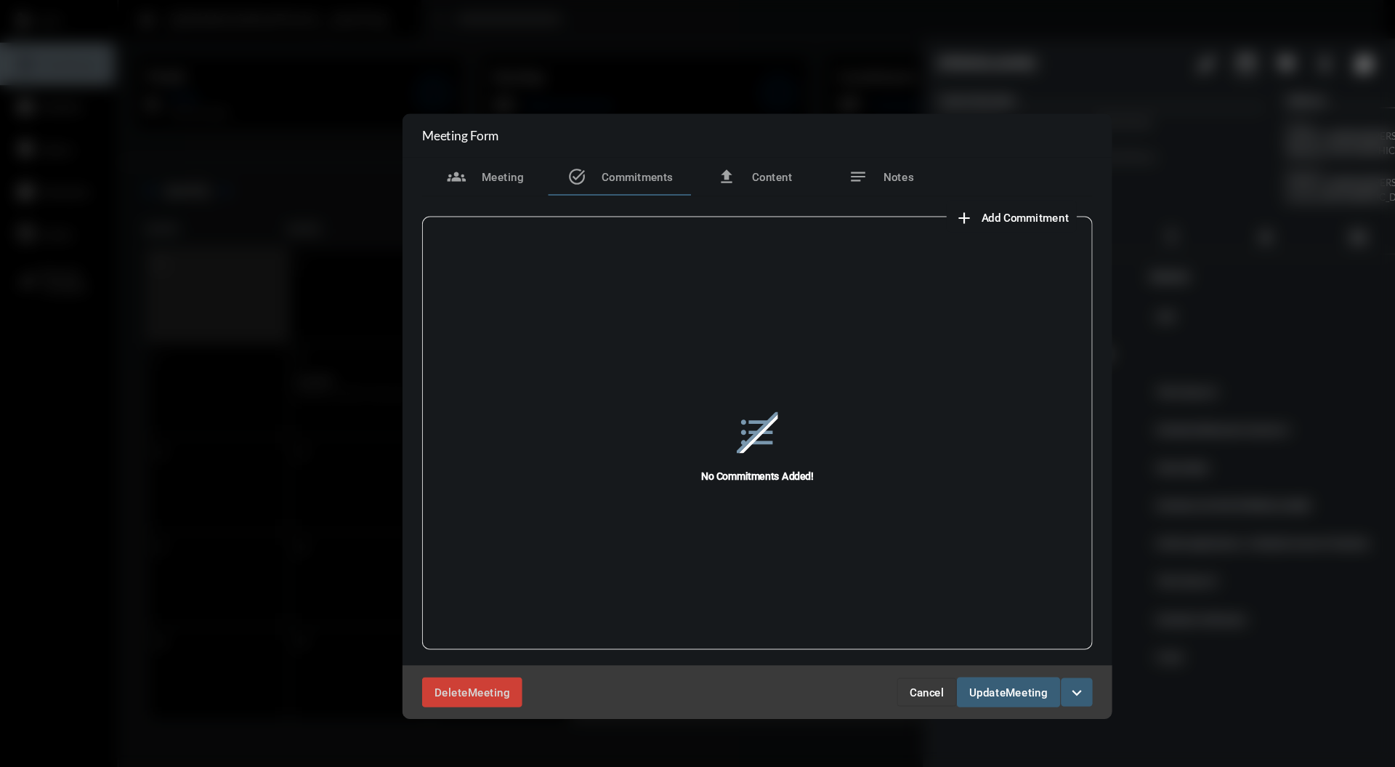
click at [947, 634] on span "Meeting" at bounding box center [946, 638] width 39 height 12
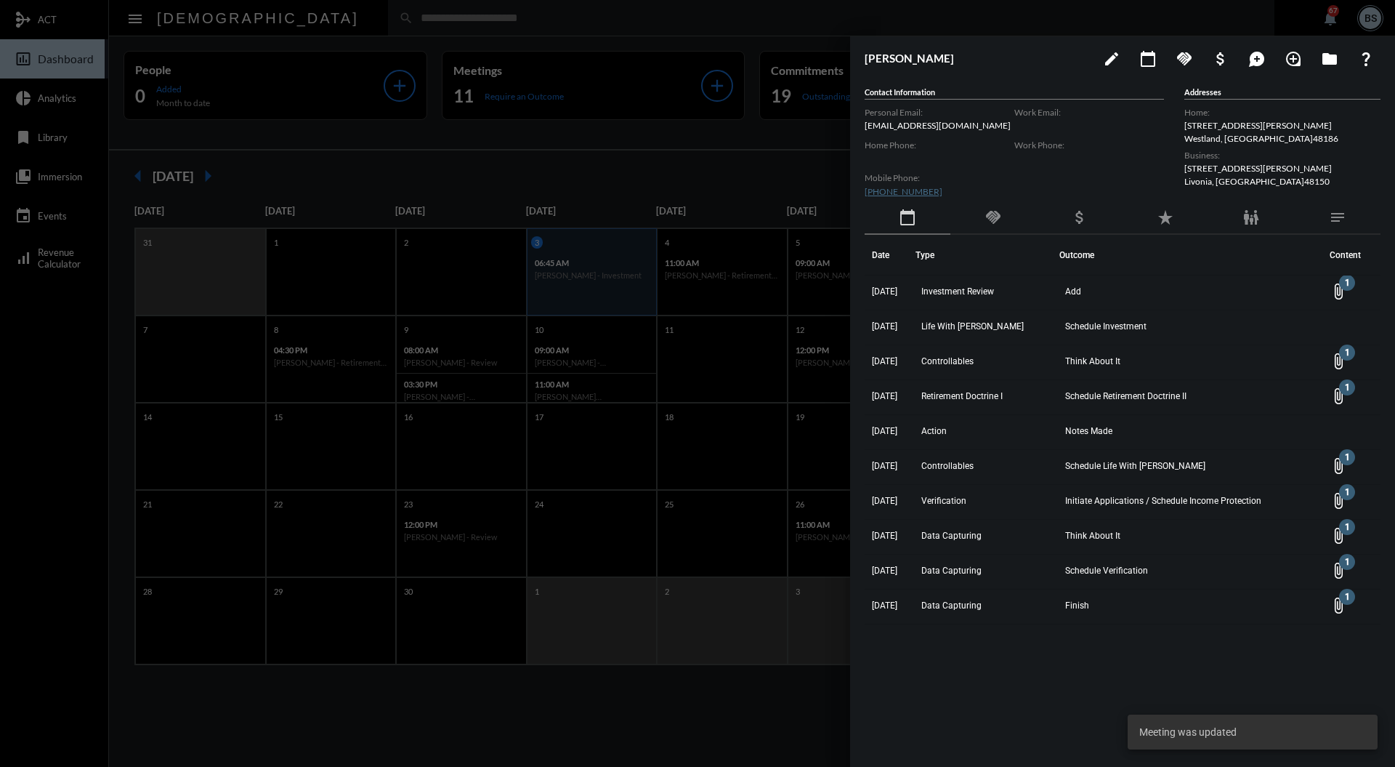
click at [770, 180] on div at bounding box center [697, 383] width 1395 height 767
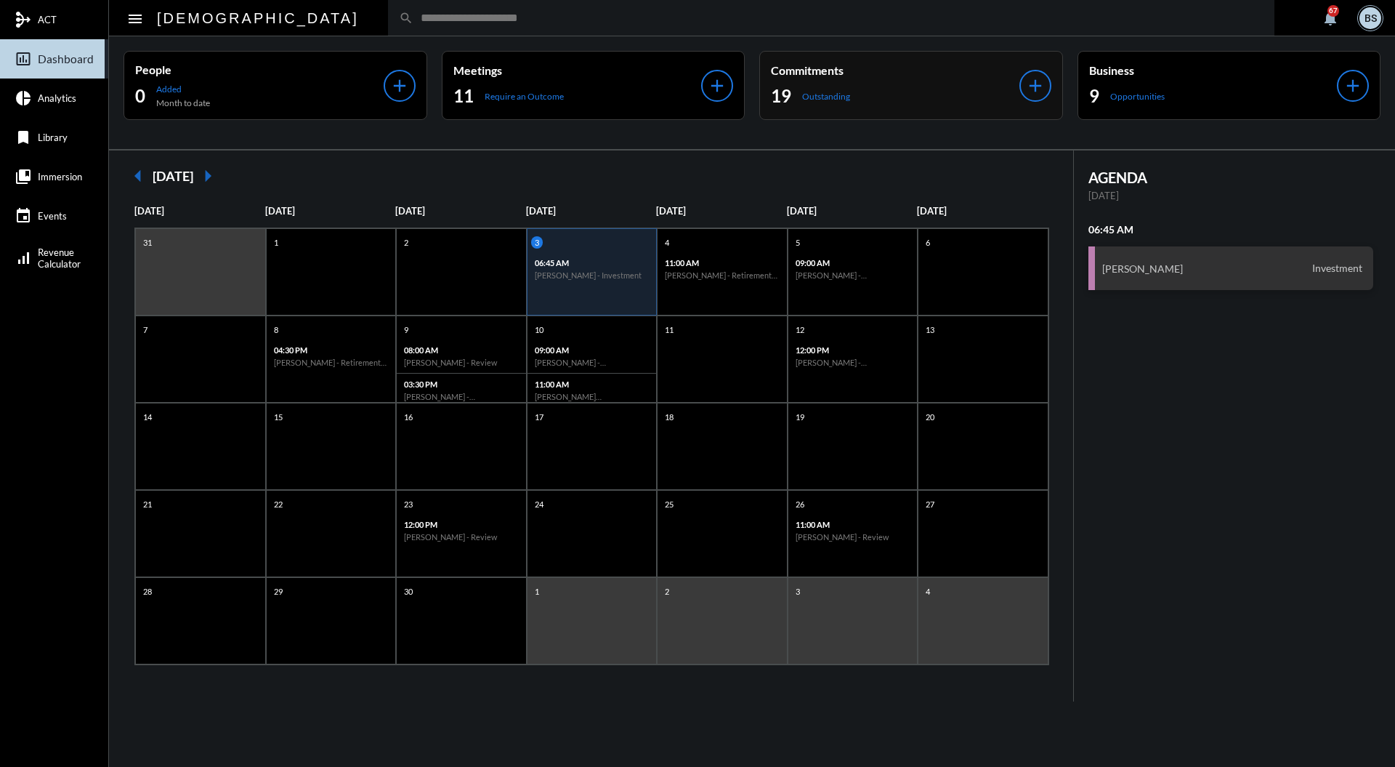
click at [872, 94] on div "19 Outstanding" at bounding box center [895, 95] width 249 height 23
